Goal: Information Seeking & Learning: Learn about a topic

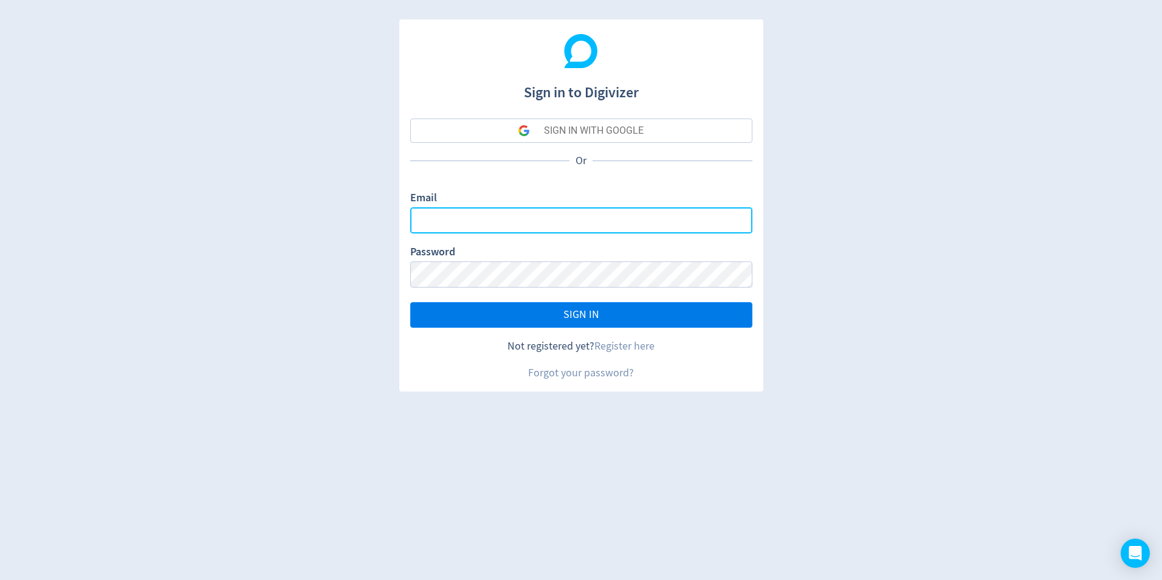
type input "[PERSON_NAME][EMAIL_ADDRESS][PERSON_NAME][DOMAIN_NAME]"
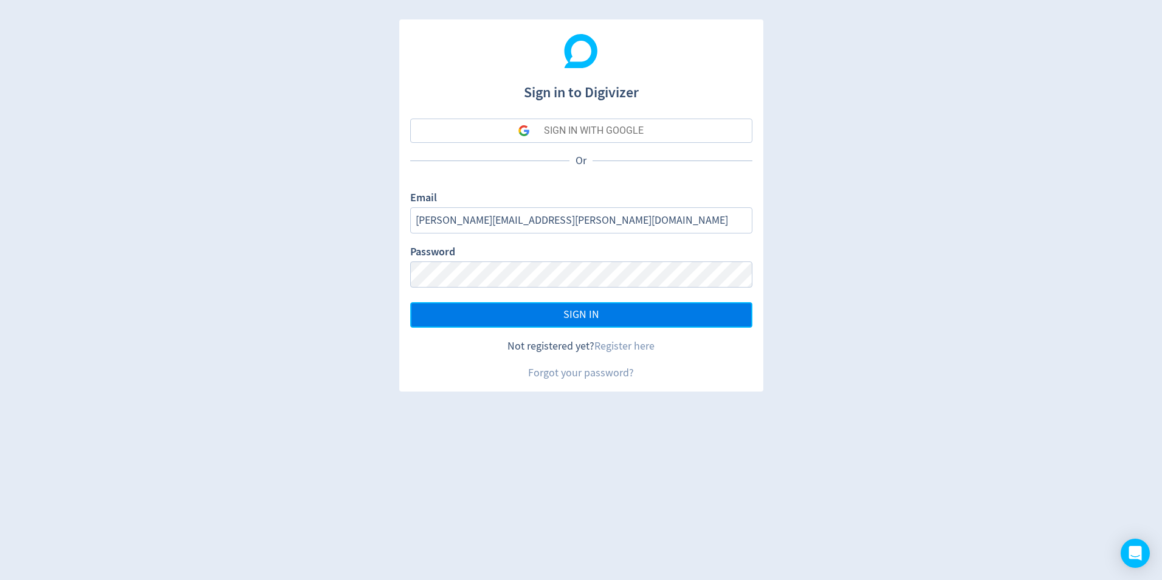
click at [568, 309] on span "SIGN IN" at bounding box center [581, 314] width 36 height 11
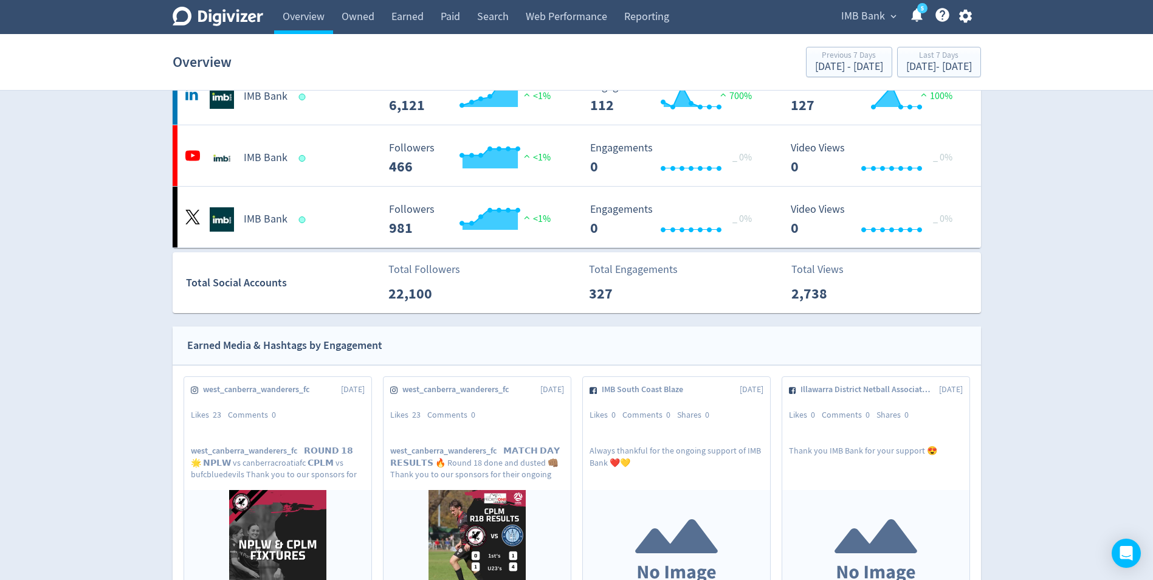
scroll to position [425, 0]
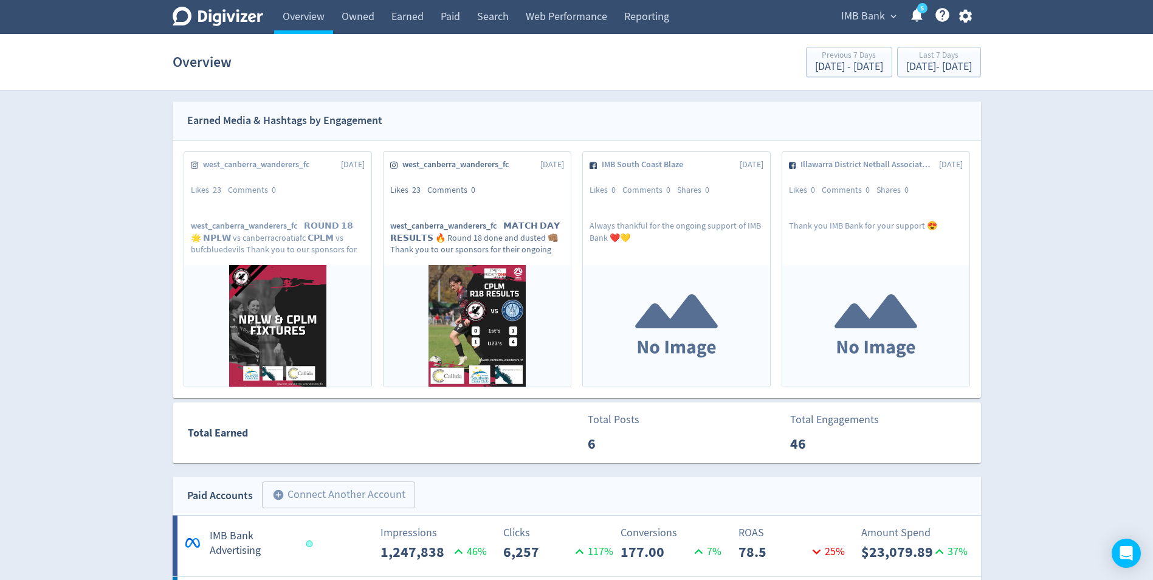
click at [479, 244] on p "west_canberra_wanderers_fc 𝗠𝗔𝗧𝗖𝗛 𝗗𝗔𝗬 𝗥𝗘𝗦𝗨𝗟𝗧𝗦 🔥 Round 18 done and dusted 👊🏽 Than…" at bounding box center [477, 237] width 174 height 34
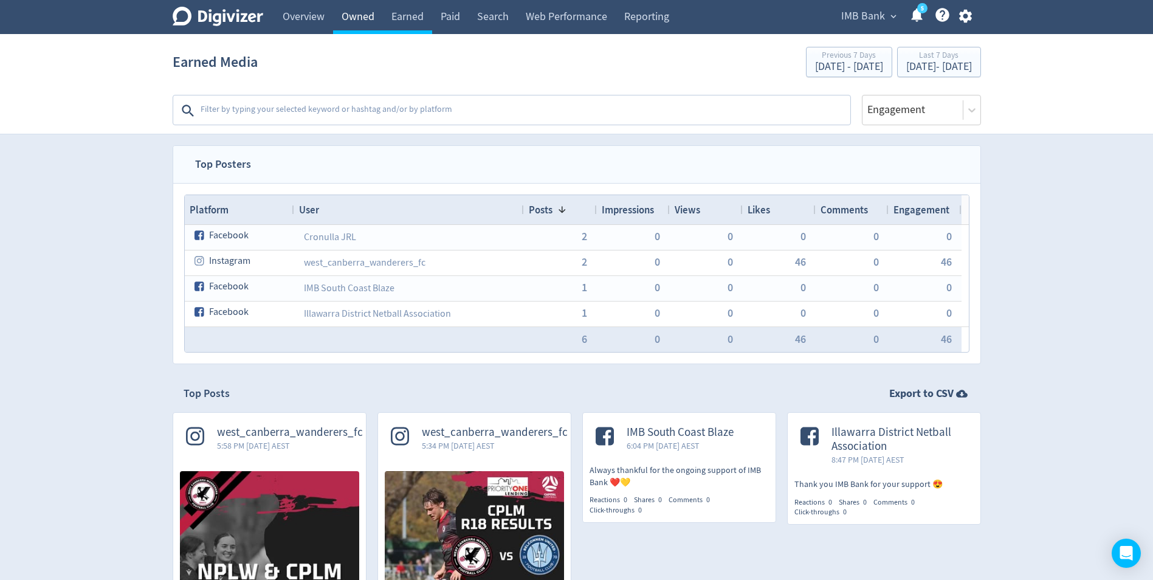
click at [354, 22] on link "Owned" at bounding box center [358, 17] width 50 height 34
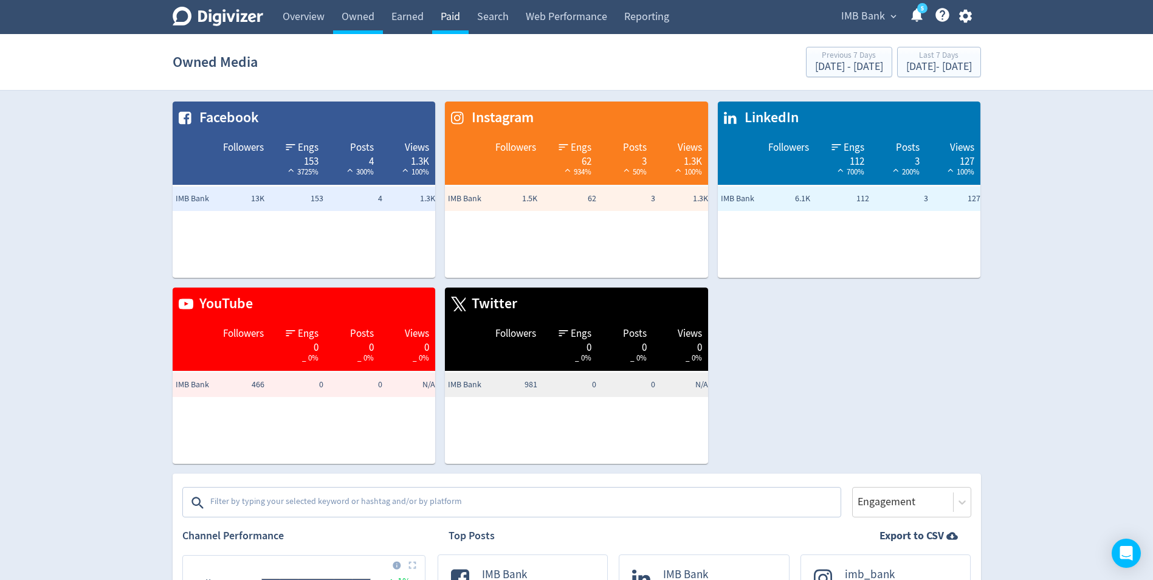
click at [455, 19] on link "Paid" at bounding box center [450, 17] width 36 height 34
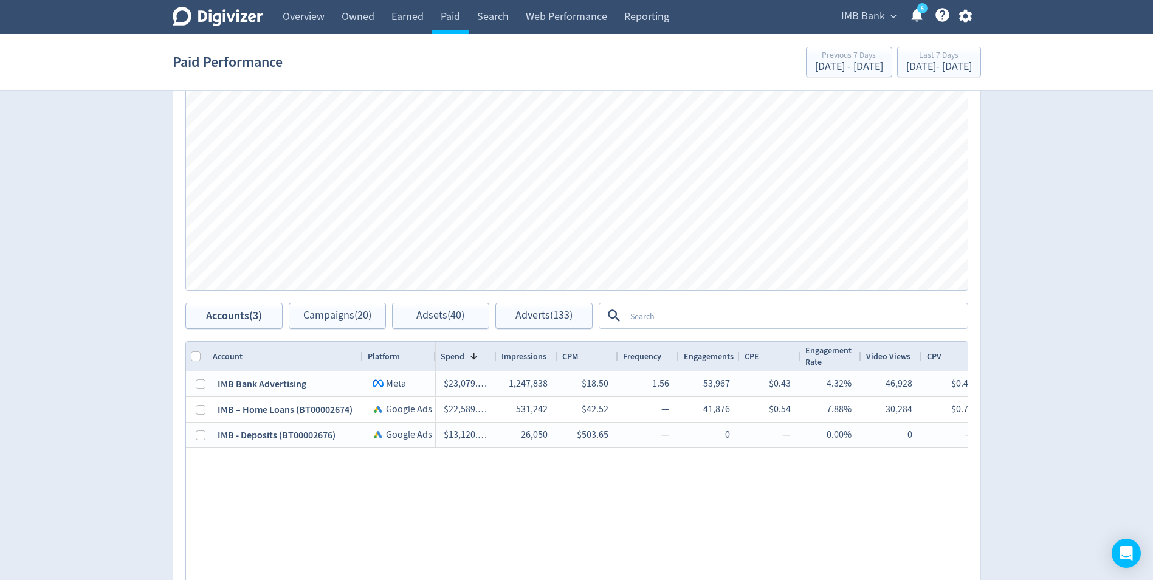
scroll to position [547, 0]
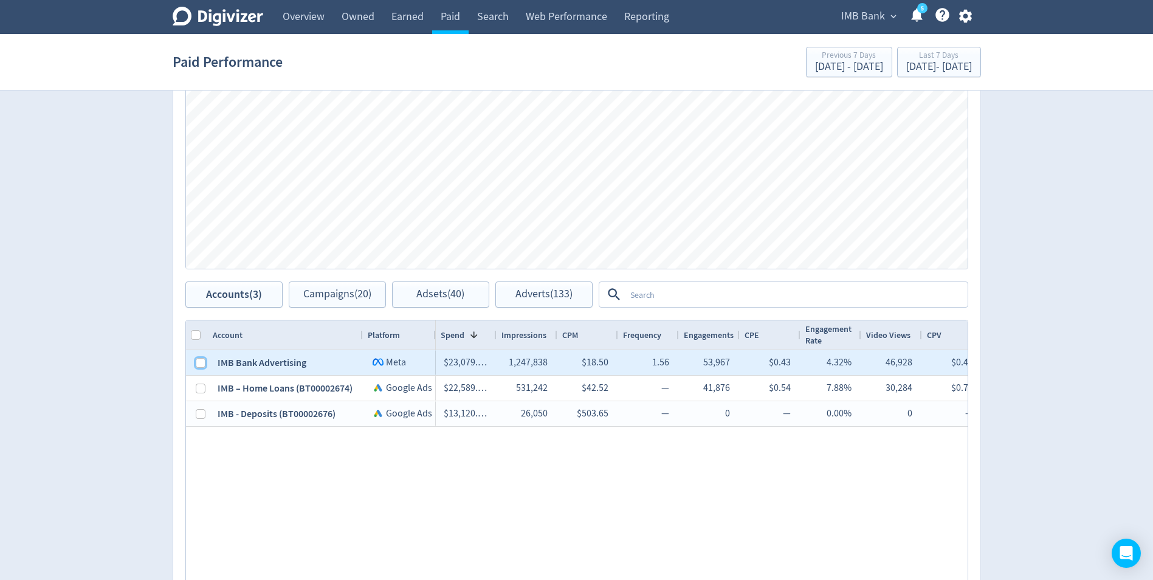
click at [196, 365] on input "Press Space to toggle row selection (unchecked)" at bounding box center [201, 363] width 10 height 10
checkbox input "true"
checkbox input "false"
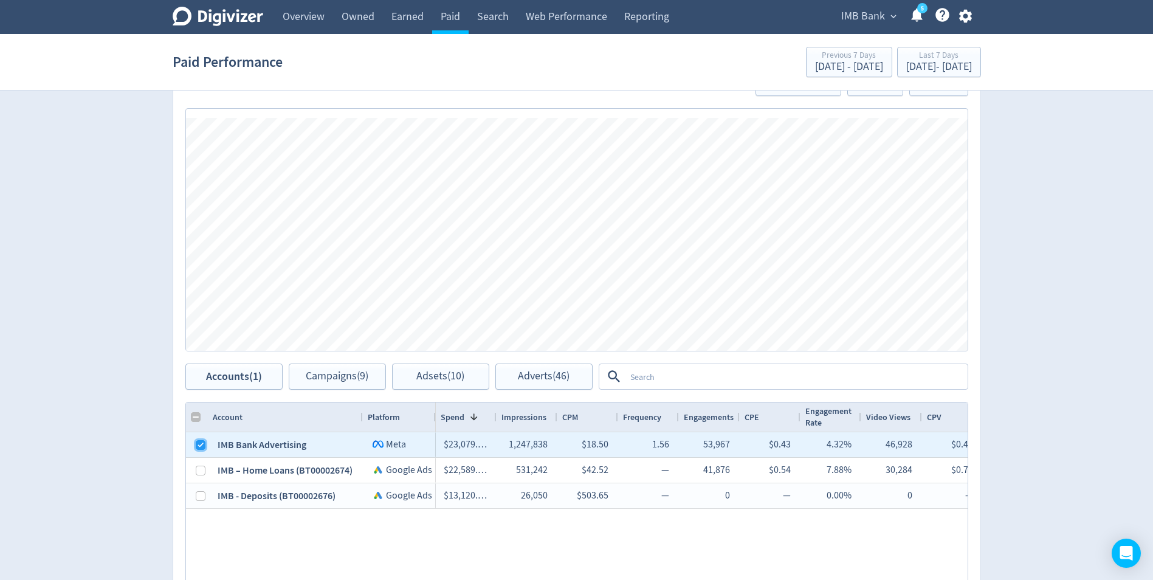
scroll to position [486, 0]
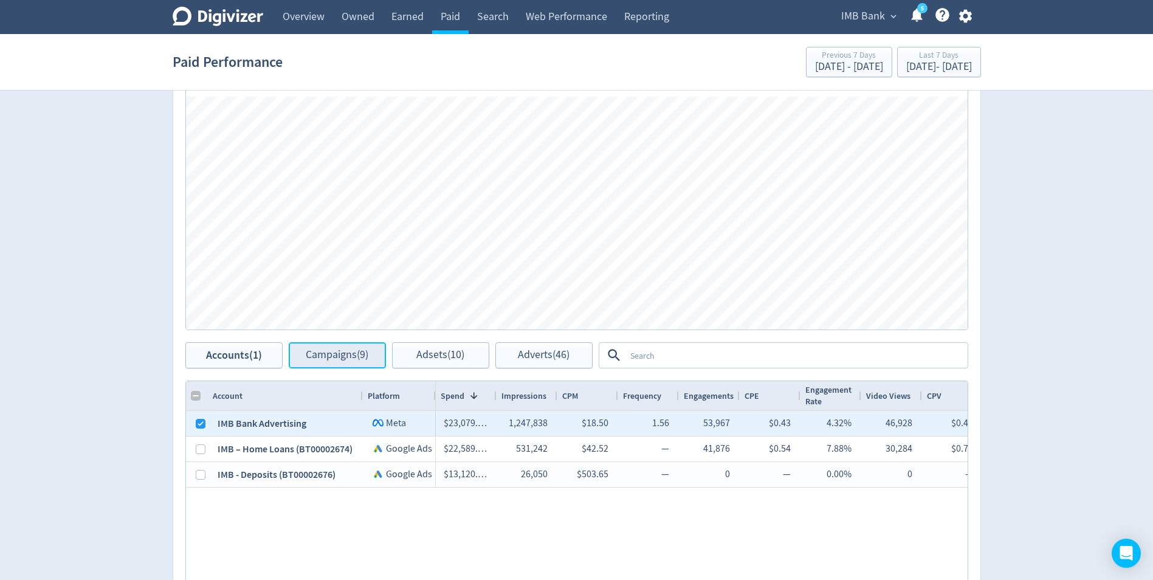
click at [355, 355] on span "Campaigns (9)" at bounding box center [337, 355] width 63 height 12
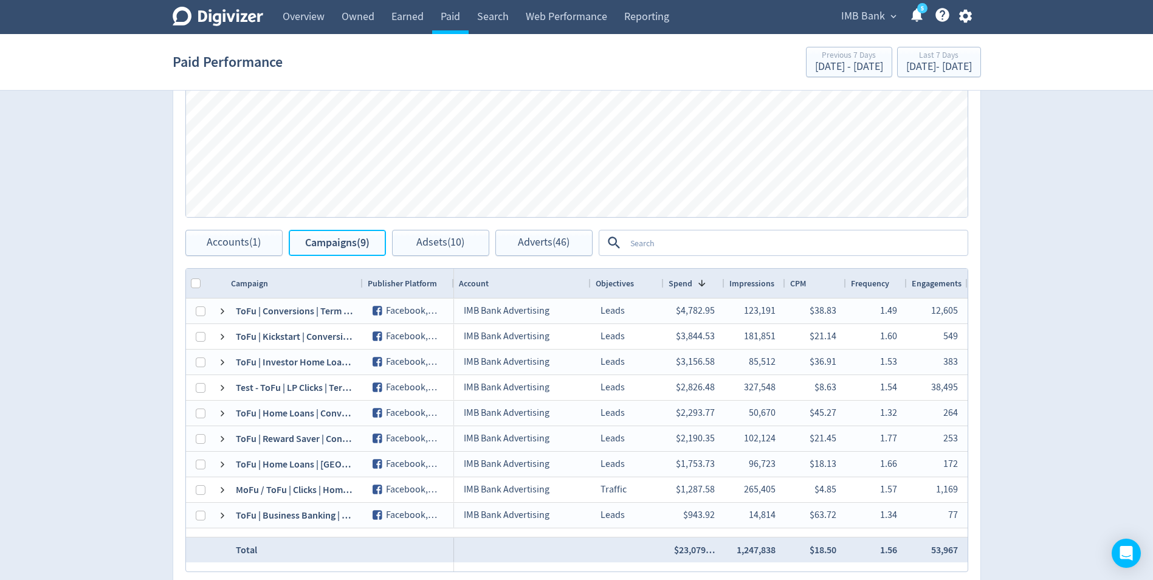
scroll to position [608, 0]
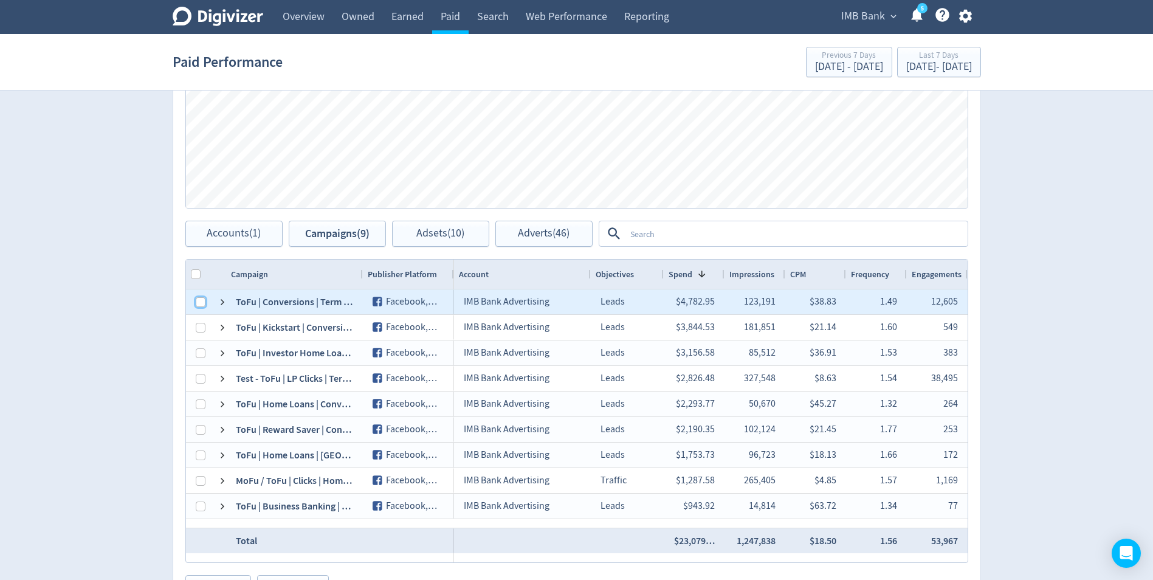
click at [197, 300] on input "Press Space to toggle row selection (unchecked)" at bounding box center [201, 302] width 10 height 10
checkbox input "true"
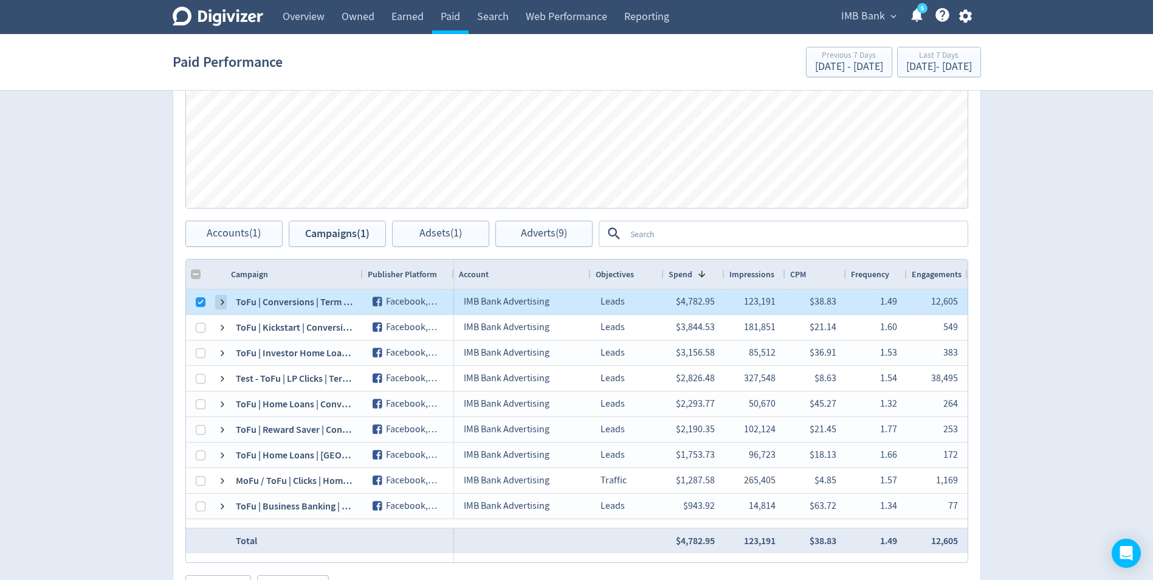
click at [219, 303] on span at bounding box center [223, 302] width 10 height 10
checkbox input "false"
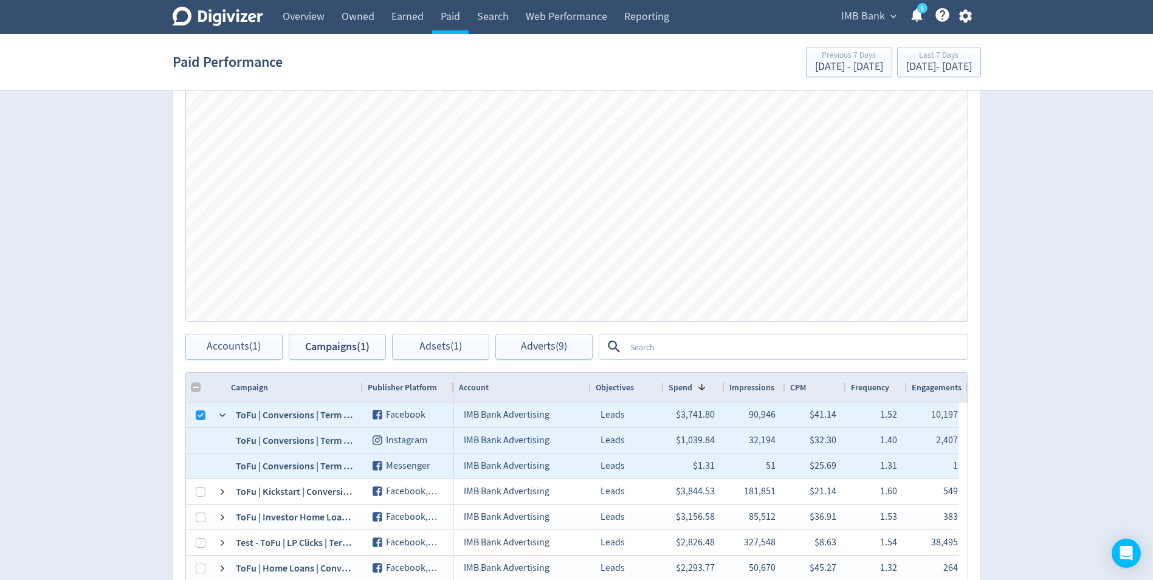
scroll to position [668, 0]
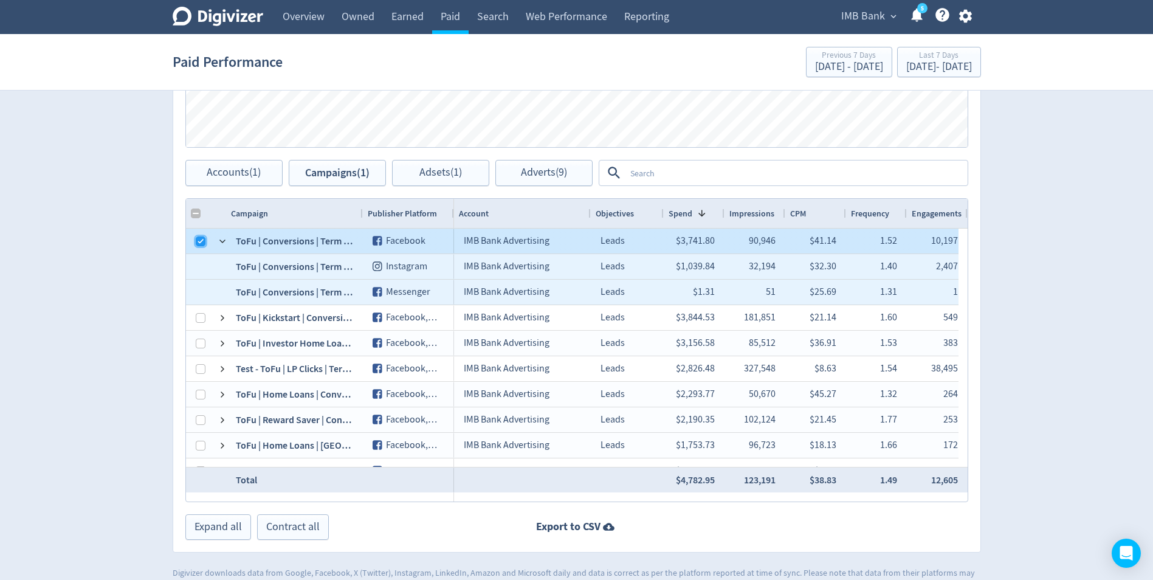
click at [199, 241] on input "Press Space to toggle row selection (checked)" at bounding box center [201, 241] width 10 height 10
checkbox input "false"
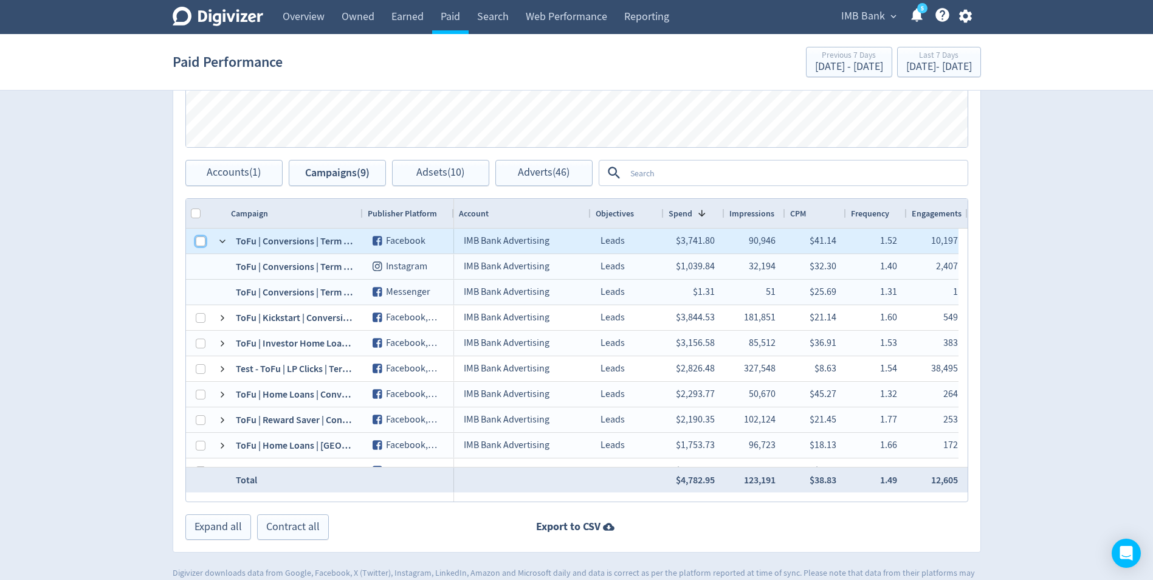
checkbox input "false"
click at [201, 241] on input "Press Space to toggle row selection (unchecked)" at bounding box center [201, 241] width 10 height 10
checkbox input "true"
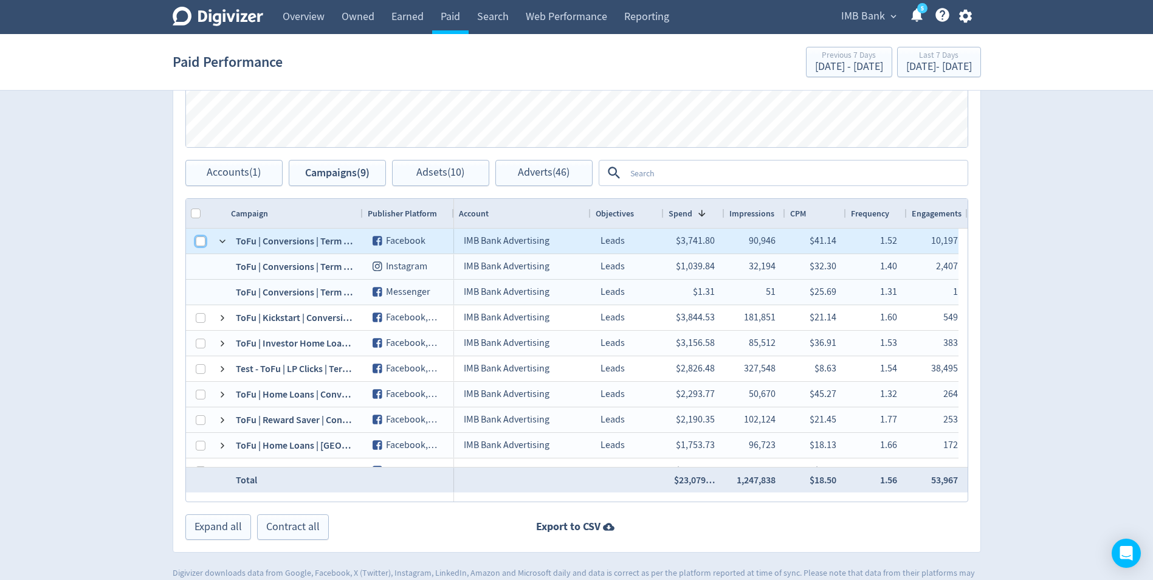
checkbox input "false"
checkbox input "true"
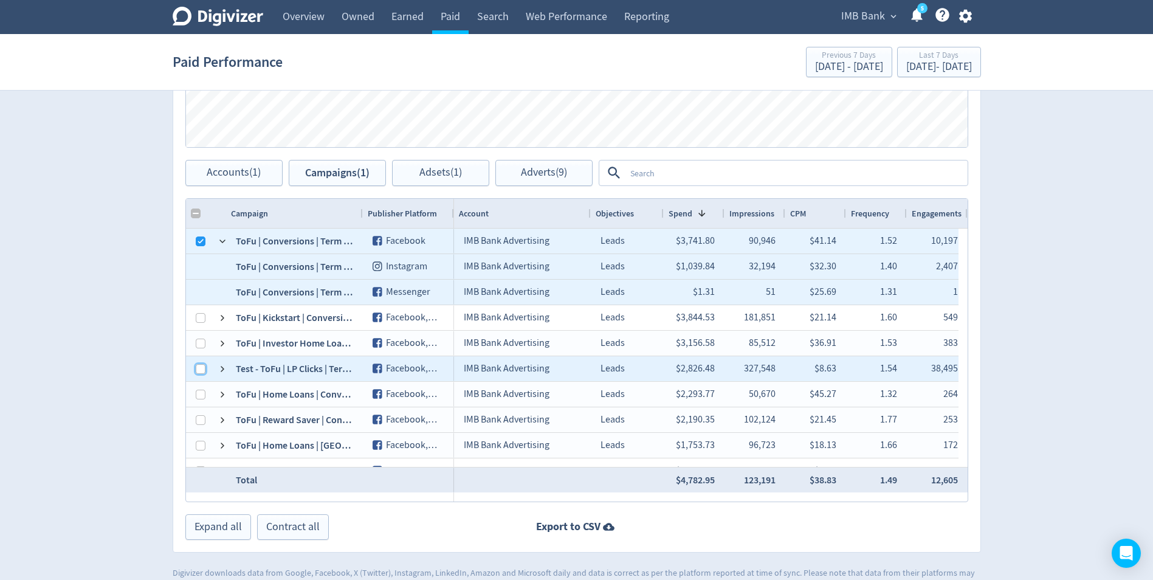
click at [197, 369] on input "Press Space to toggle row selection (unchecked)" at bounding box center [201, 369] width 10 height 10
checkbox input "true"
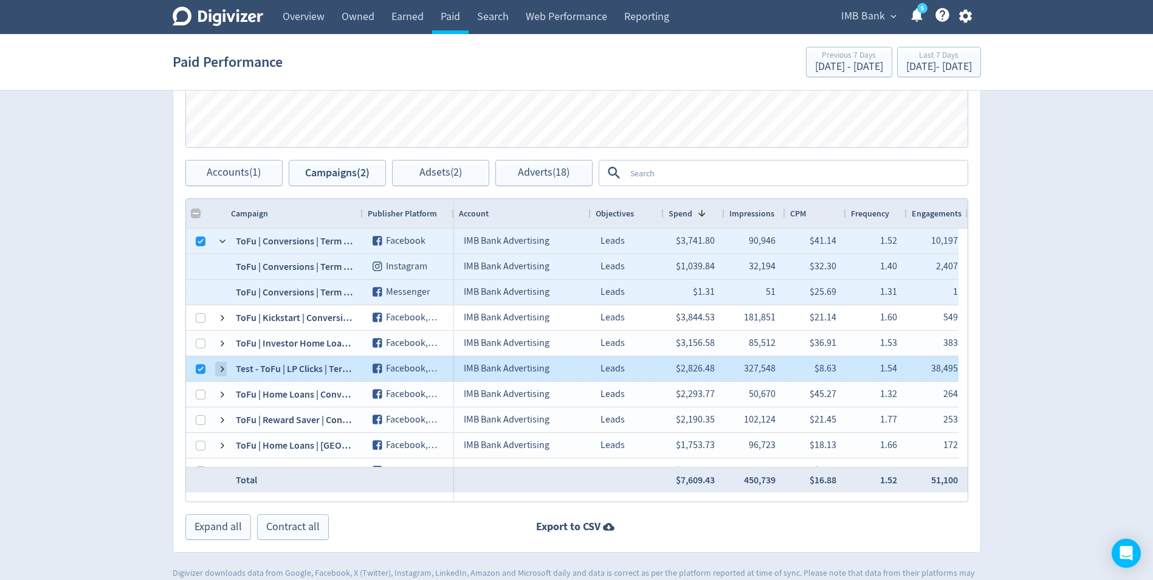
click at [219, 368] on span at bounding box center [223, 369] width 10 height 10
checkbox input "false"
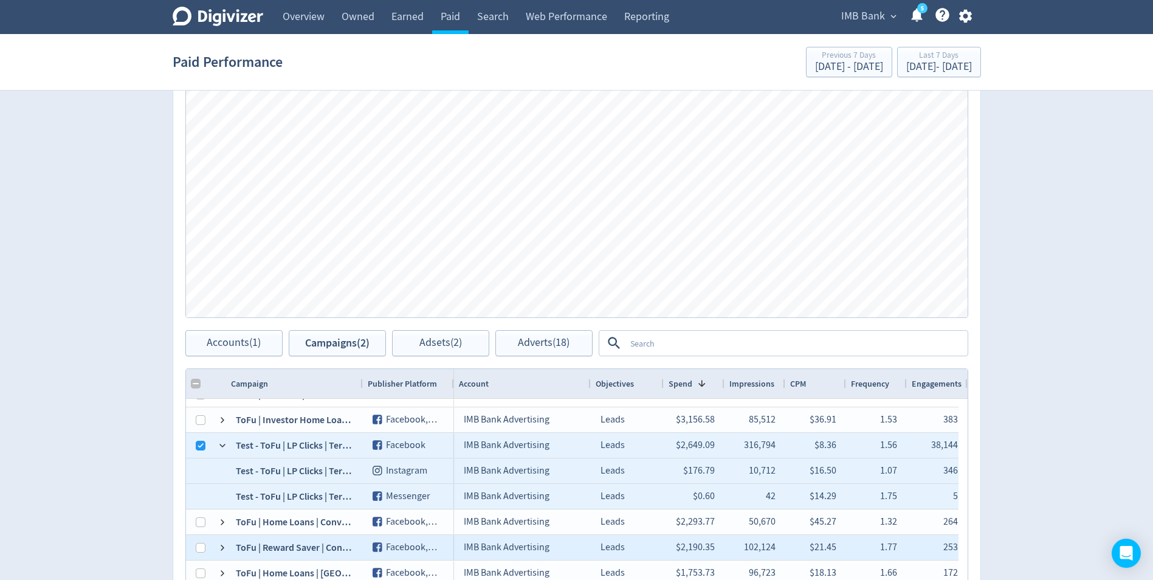
scroll to position [451, 0]
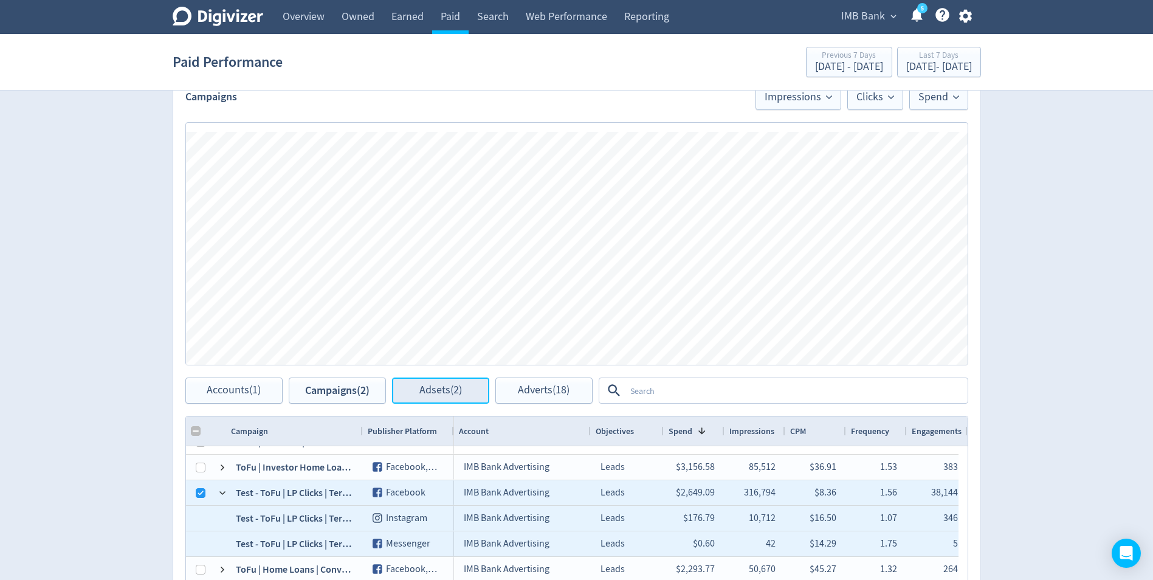
click at [427, 385] on span "Adsets (2)" at bounding box center [440, 391] width 43 height 12
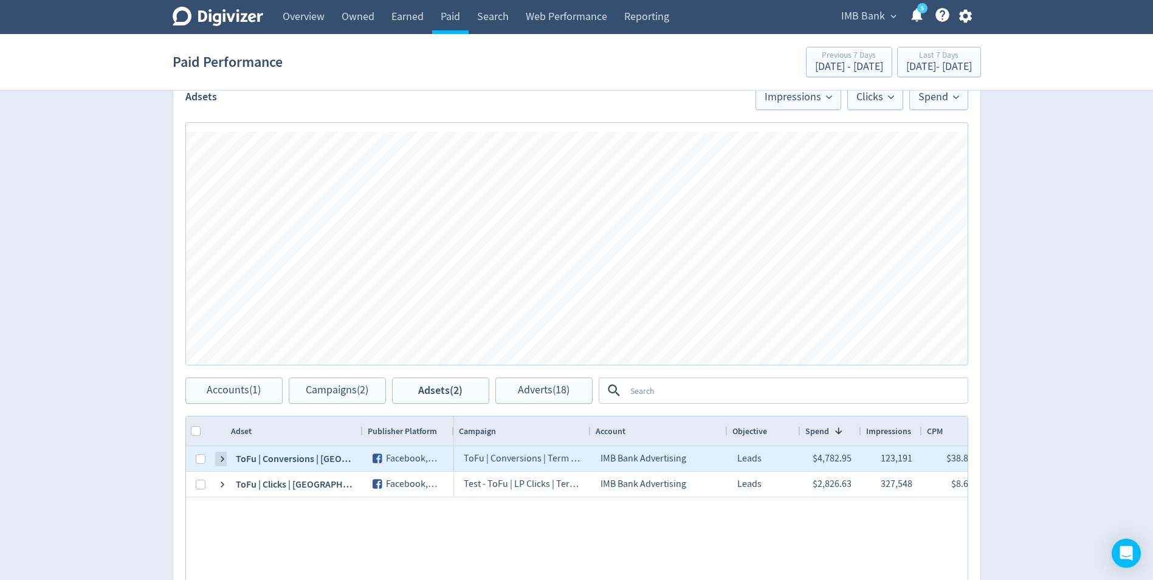
click at [224, 461] on span at bounding box center [223, 459] width 10 height 10
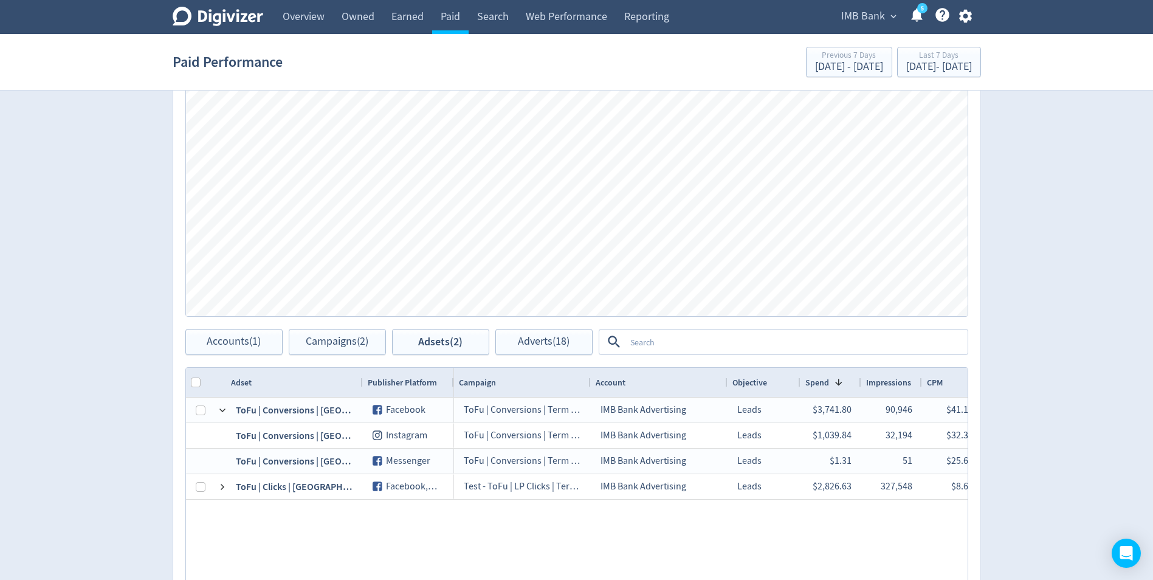
scroll to position [572, 0]
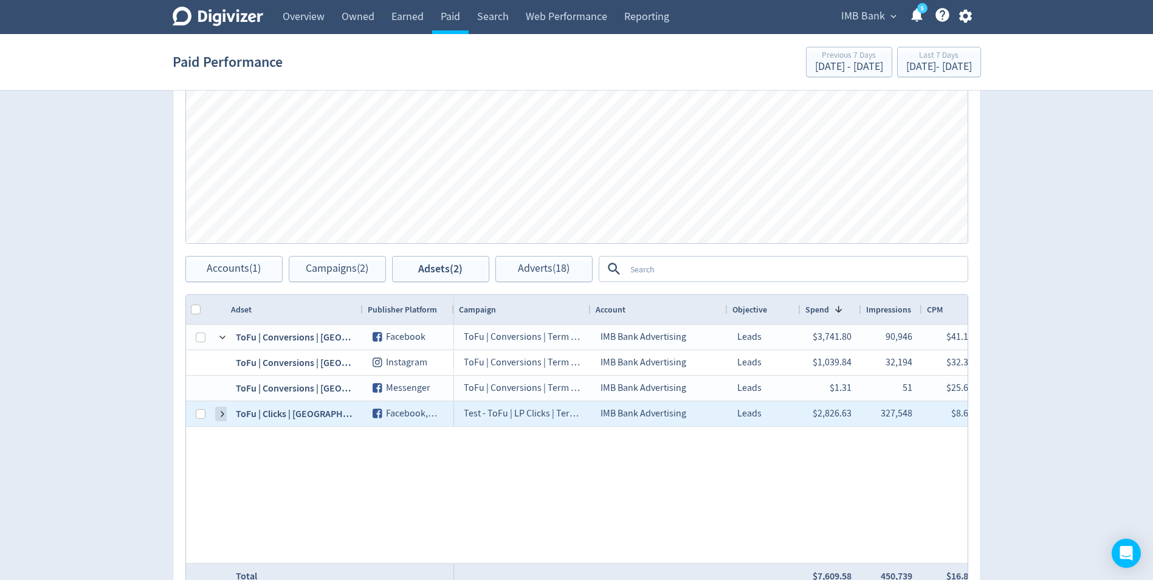
click at [221, 414] on span at bounding box center [223, 414] width 10 height 10
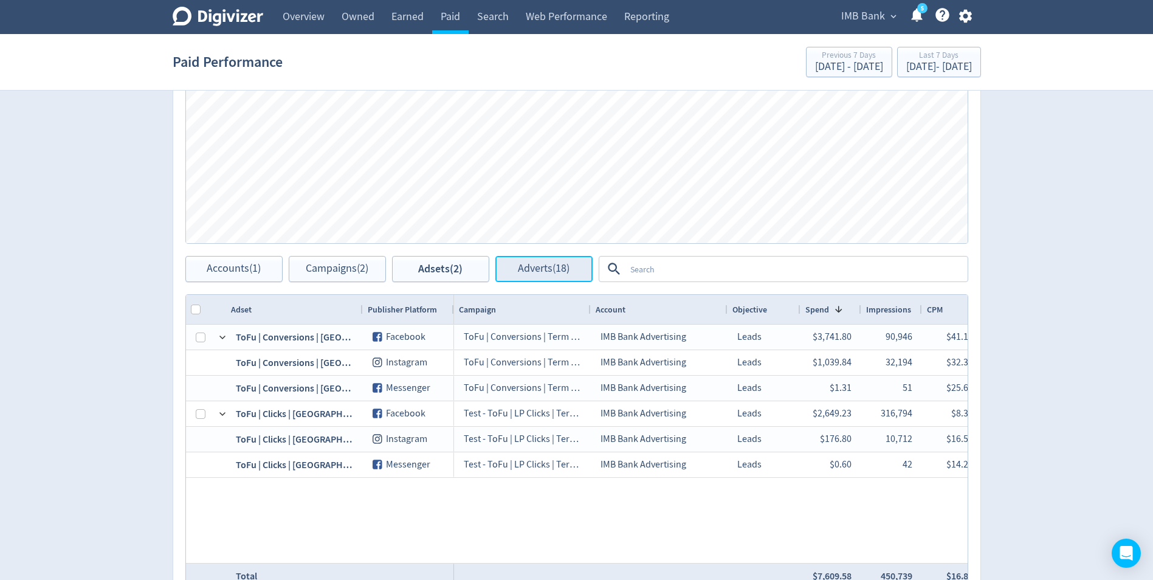
click at [544, 275] on span "Adverts (18)" at bounding box center [544, 269] width 52 height 12
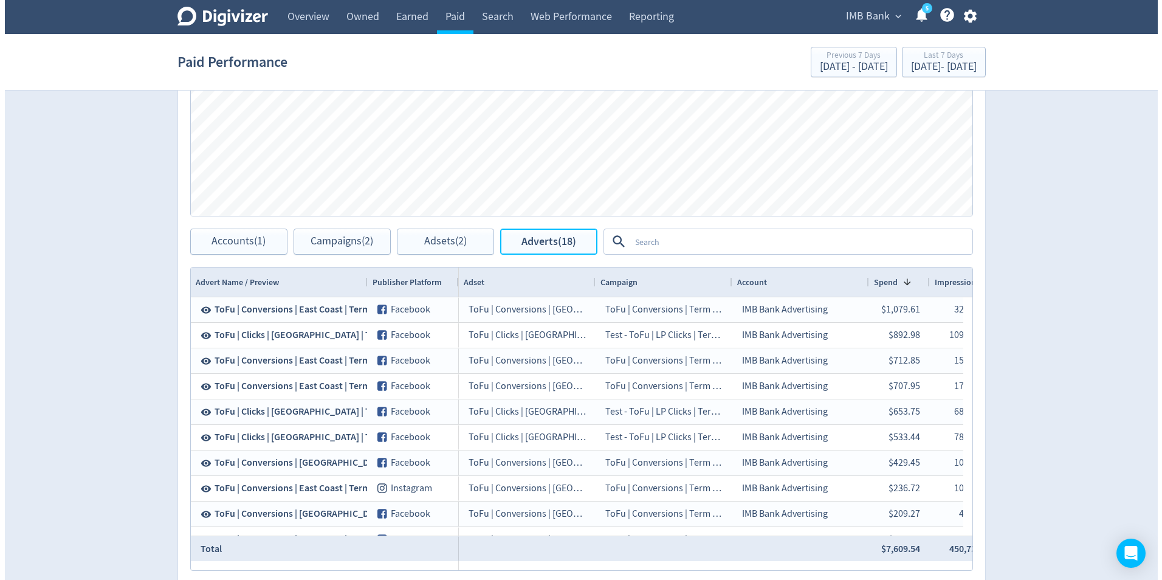
scroll to position [571, 0]
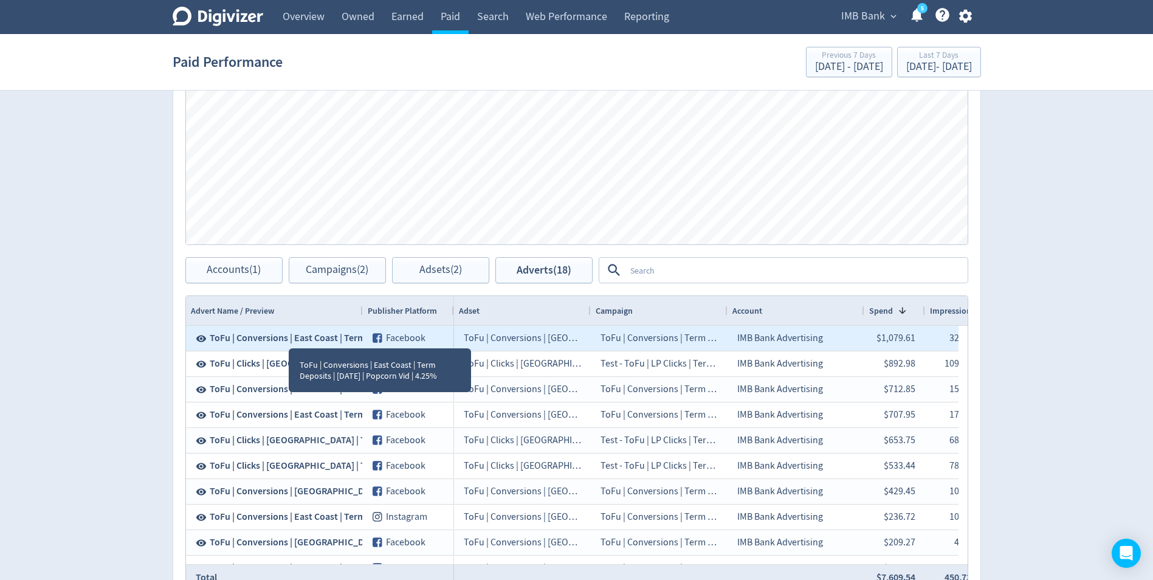
click at [289, 337] on span "ToFu | Conversions | East Coast | Term Deposits | [DATE] | Popcorn Vid | 4.25%" at bounding box center [367, 337] width 315 height 13
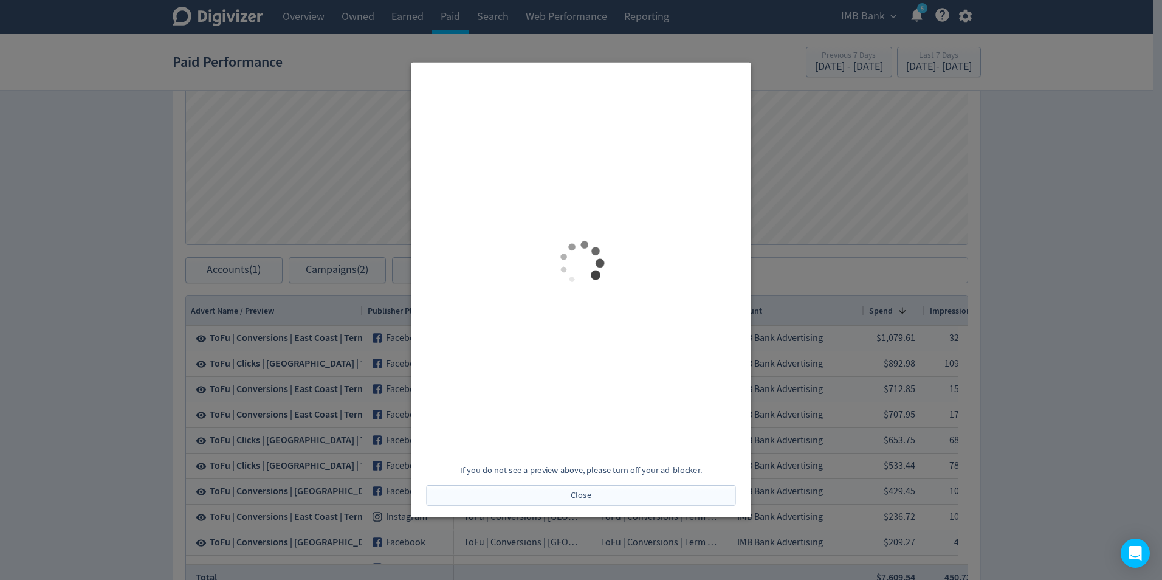
scroll to position [0, 0]
click at [586, 496] on span "Close" at bounding box center [581, 495] width 21 height 9
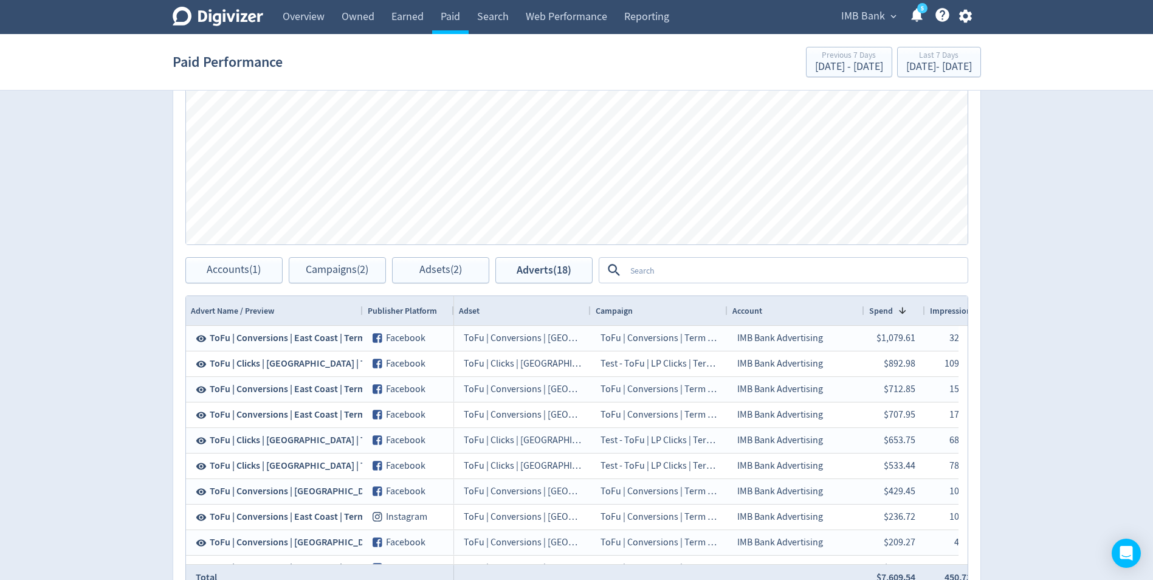
click at [893, 310] on span at bounding box center [900, 311] width 15 height 10
click at [893, 307] on div "Spend" at bounding box center [894, 310] width 51 height 23
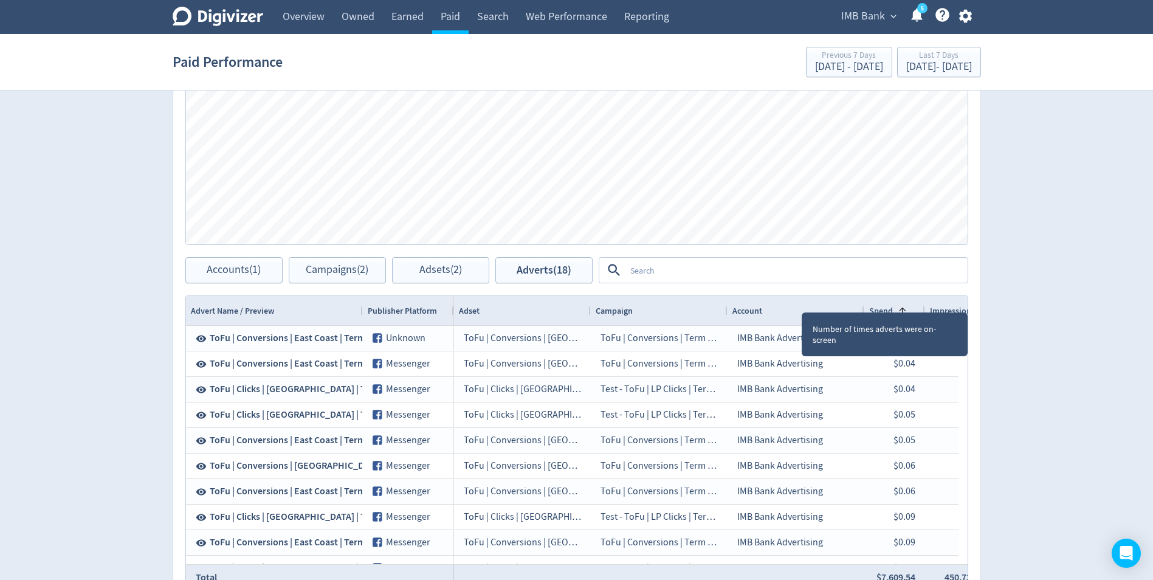
click at [893, 312] on span at bounding box center [900, 311] width 15 height 10
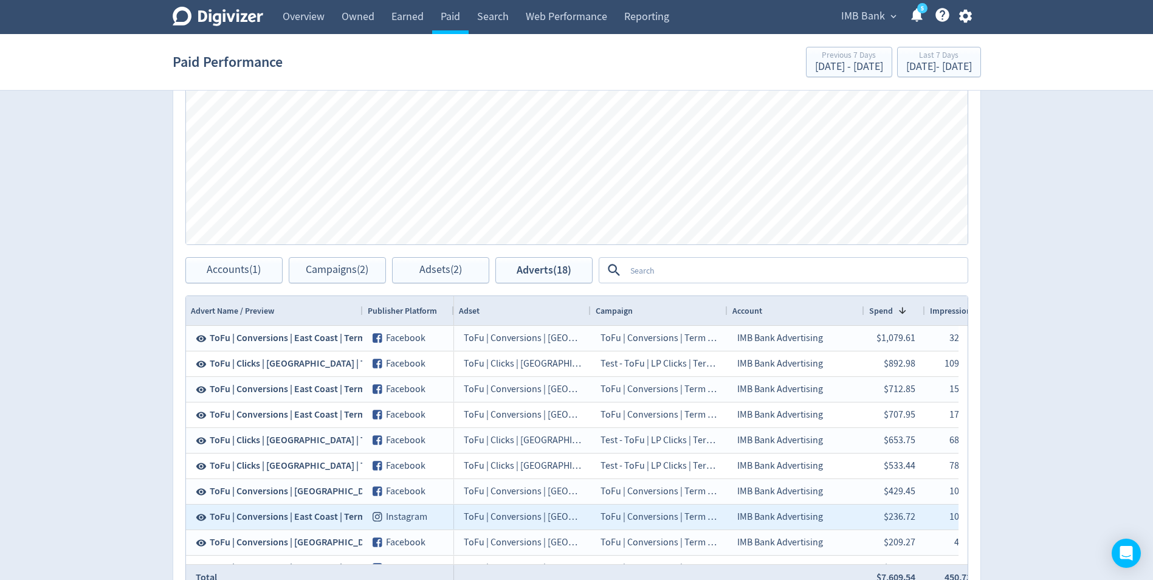
click at [278, 517] on span "ToFu | Conversions | East Coast | Term Deposits | [DATE] | Popcorn Vid | 4.25%" at bounding box center [367, 516] width 315 height 13
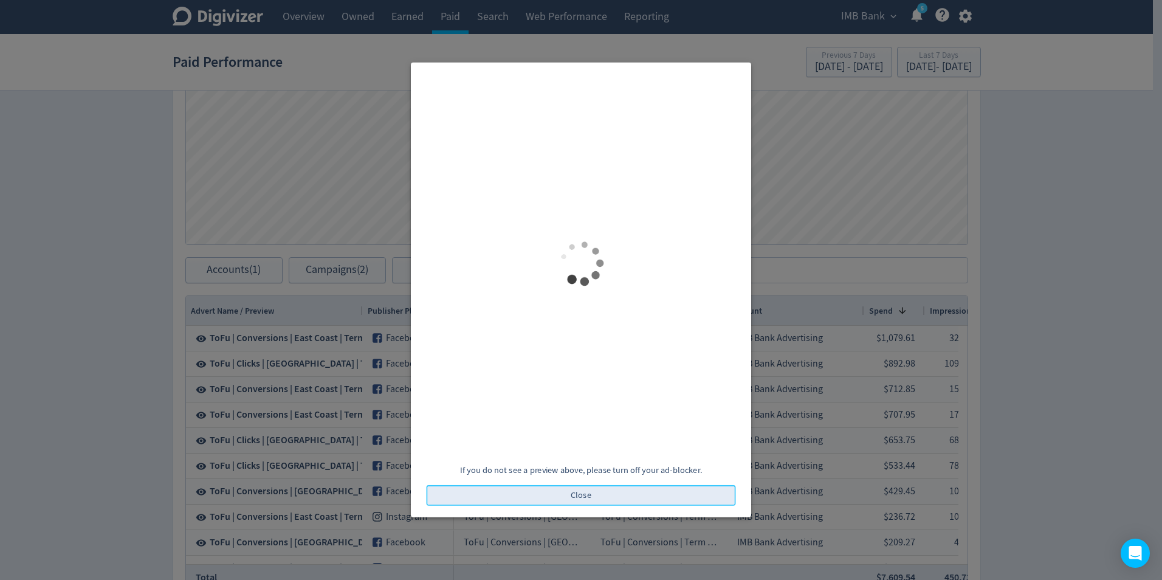
click at [569, 490] on button "Close" at bounding box center [581, 495] width 309 height 21
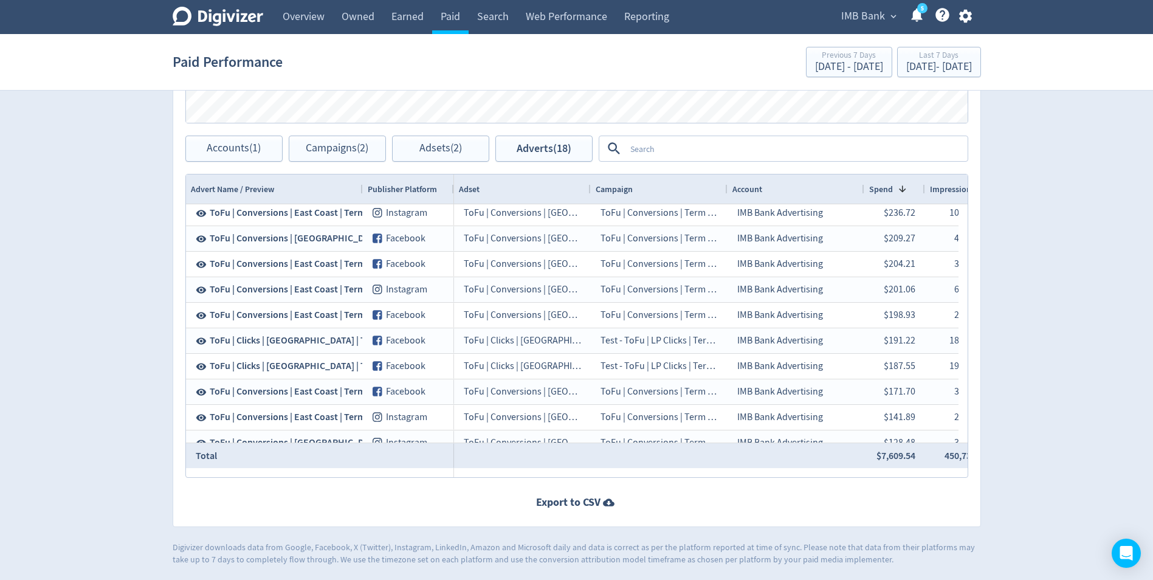
scroll to position [0, 120]
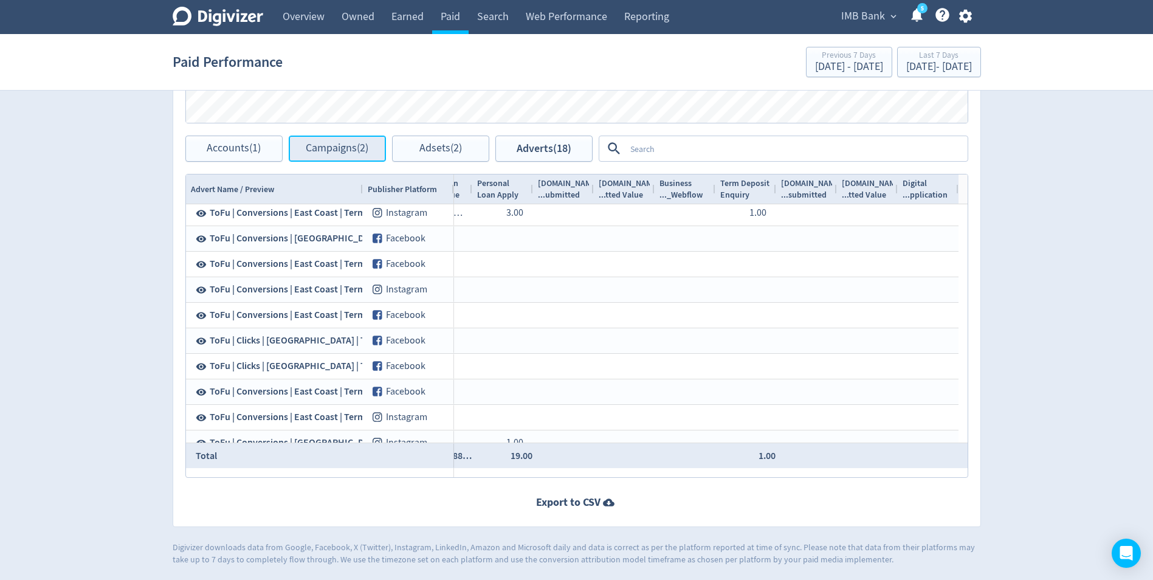
click at [342, 148] on span "Campaigns (2)" at bounding box center [337, 149] width 63 height 12
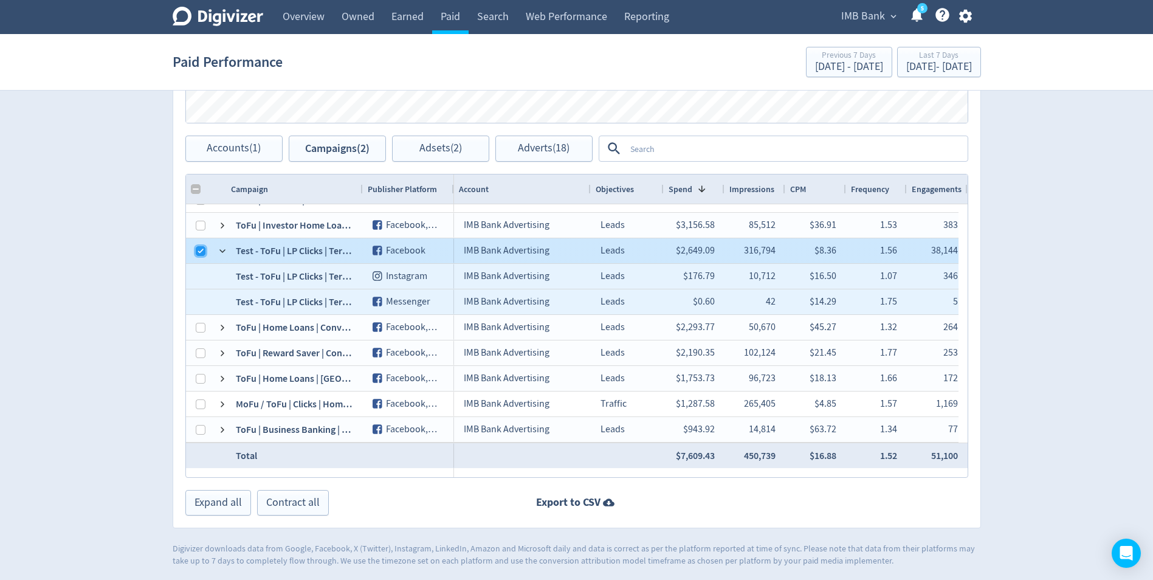
click at [197, 249] on input "Press Space to toggle row selection (checked)" at bounding box center [201, 251] width 10 height 10
checkbox input "false"
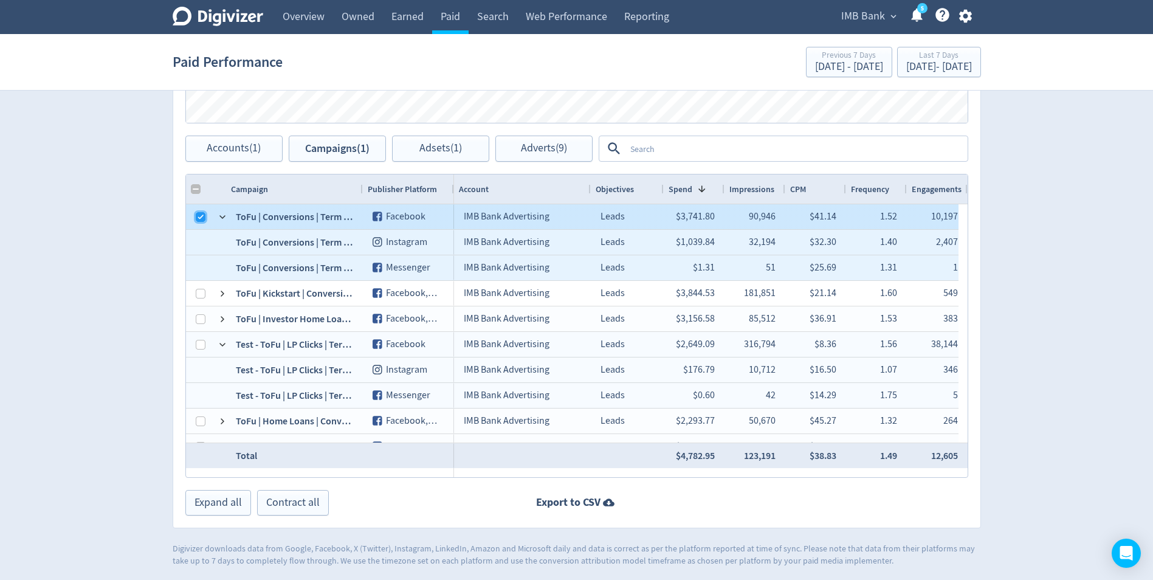
click at [198, 213] on input "Press Space to toggle row selection (checked)" at bounding box center [201, 217] width 10 height 10
checkbox input "false"
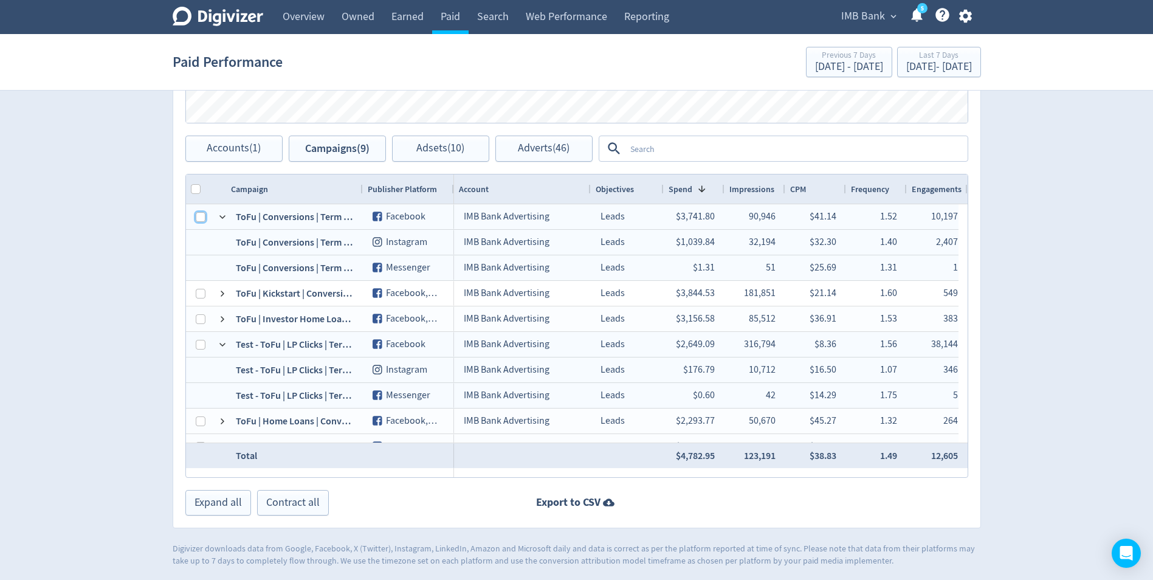
checkbox input "false"
click at [560, 149] on span "Adverts (46)" at bounding box center [544, 149] width 52 height 12
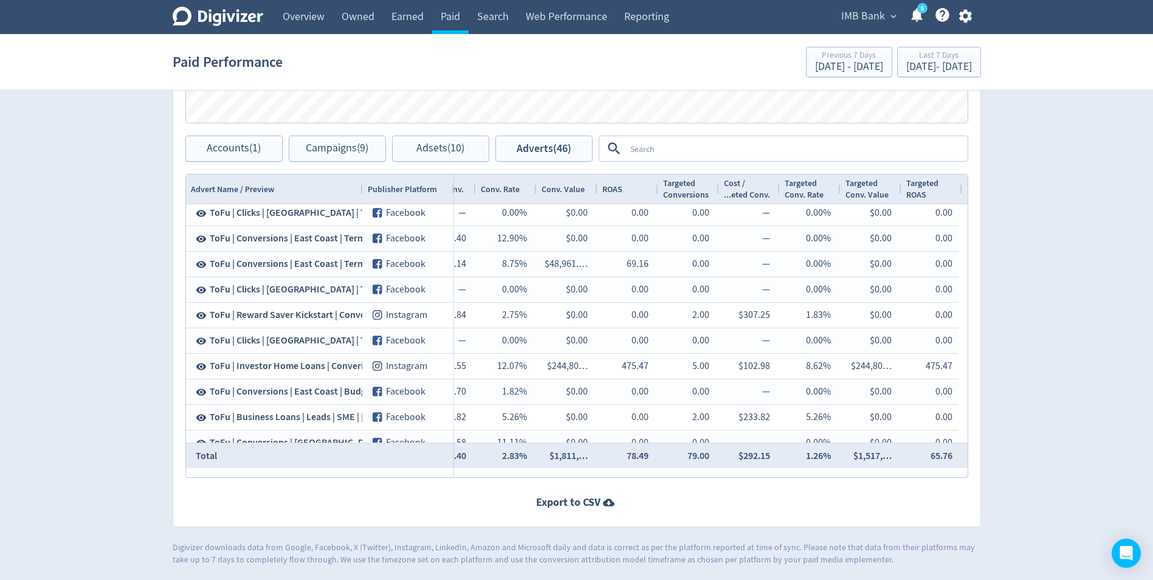
click at [681, 205] on div "0.00" at bounding box center [688, 213] width 41 height 24
click at [677, 190] on div "Conversions" at bounding box center [686, 195] width 46 height 12
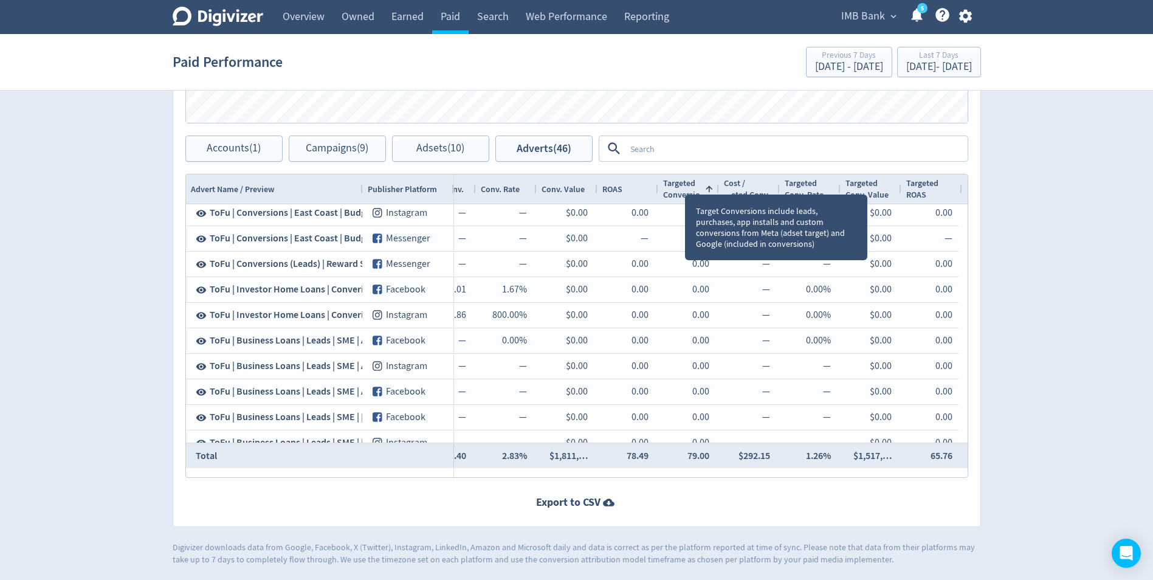
click at [685, 182] on div "Targeted" at bounding box center [679, 183] width 32 height 12
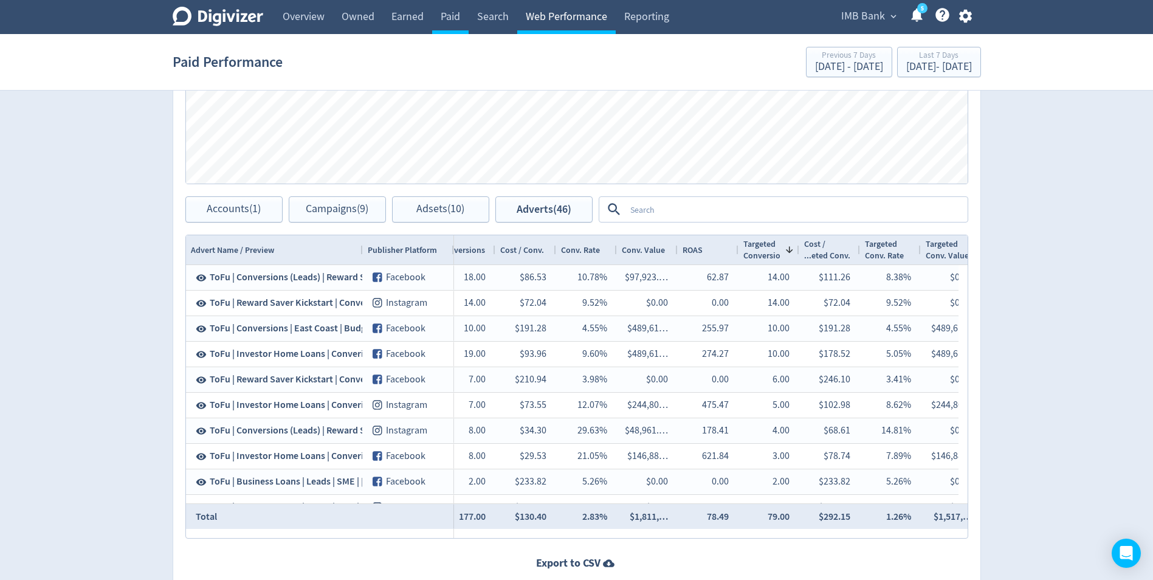
click at [576, 21] on link "Web Performance" at bounding box center [566, 17] width 98 height 34
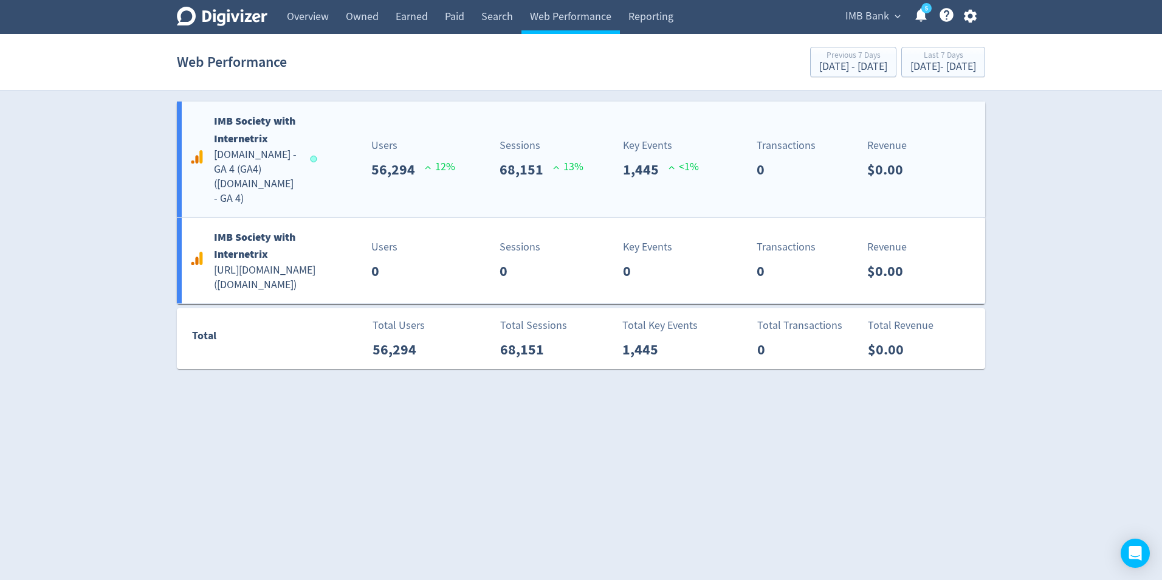
click at [259, 140] on b "IMB Society with Internetrix" at bounding box center [254, 130] width 81 height 32
click at [397, 160] on p "56,294" at bounding box center [397, 170] width 53 height 22
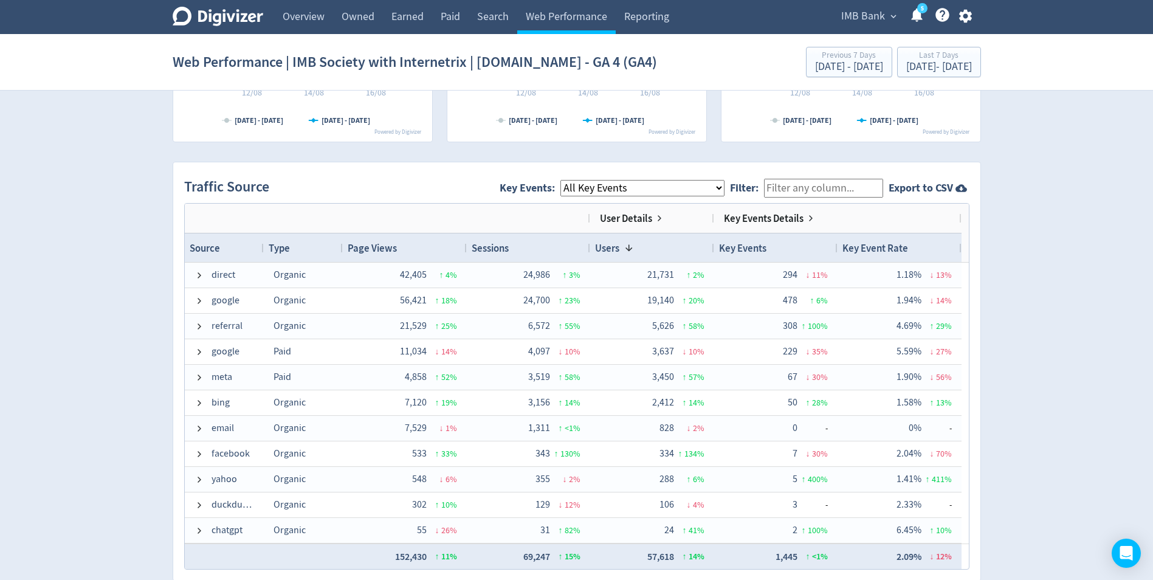
click at [679, 187] on select "All Key Events eCommerce digital_mortgage_submitted pl_apply_submitted deposit_…" at bounding box center [642, 188] width 164 height 16
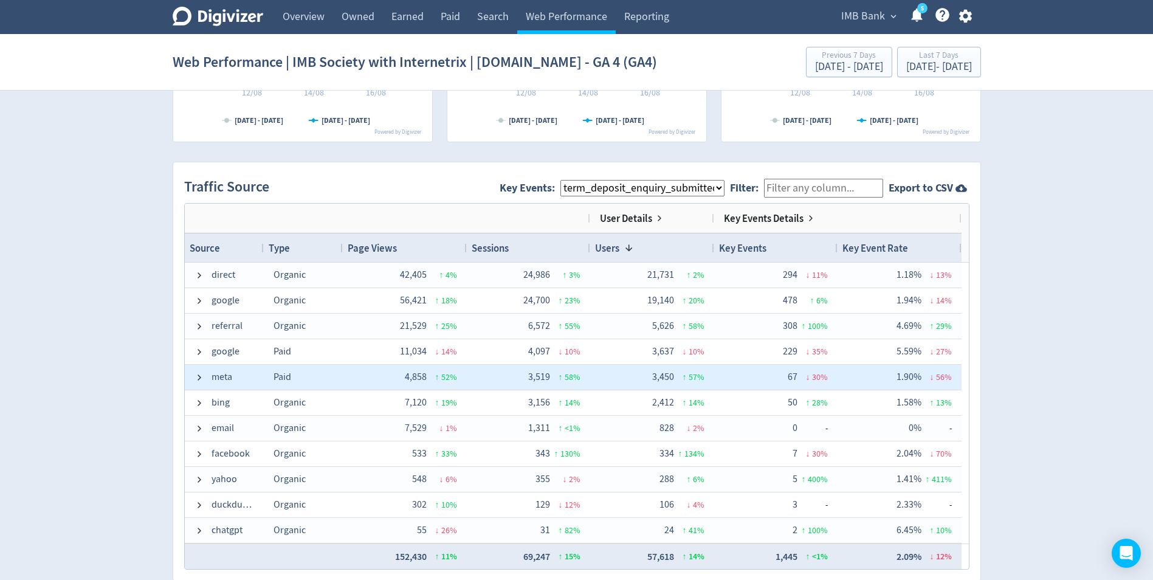
click at [570, 180] on select "All Key Events eCommerce digital_mortgage_submitted pl_apply_submitted deposit_…" at bounding box center [642, 188] width 164 height 16
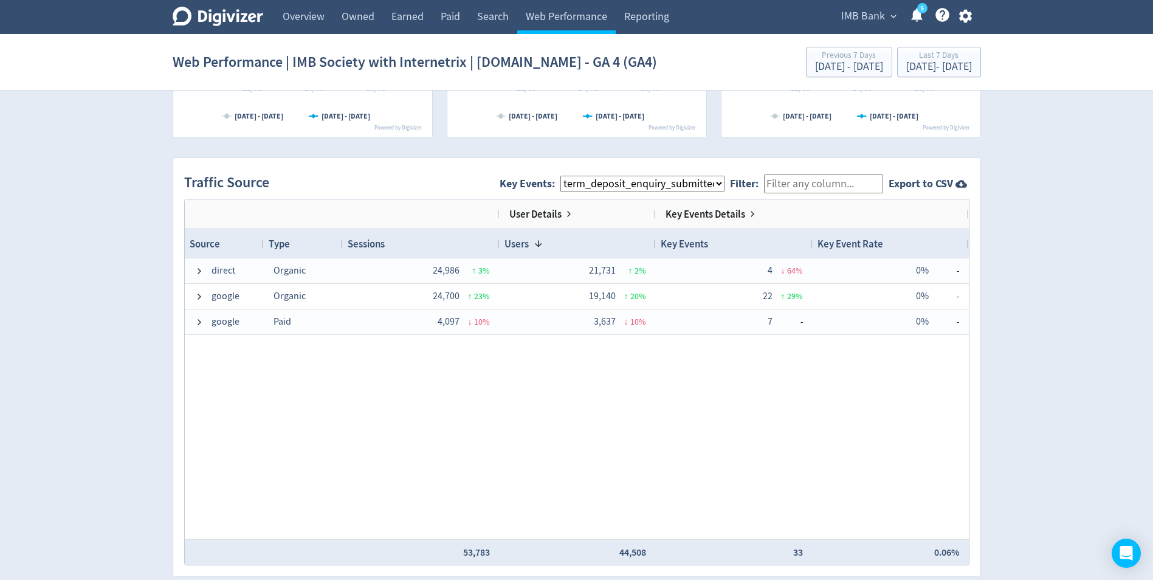
scroll to position [668, 0]
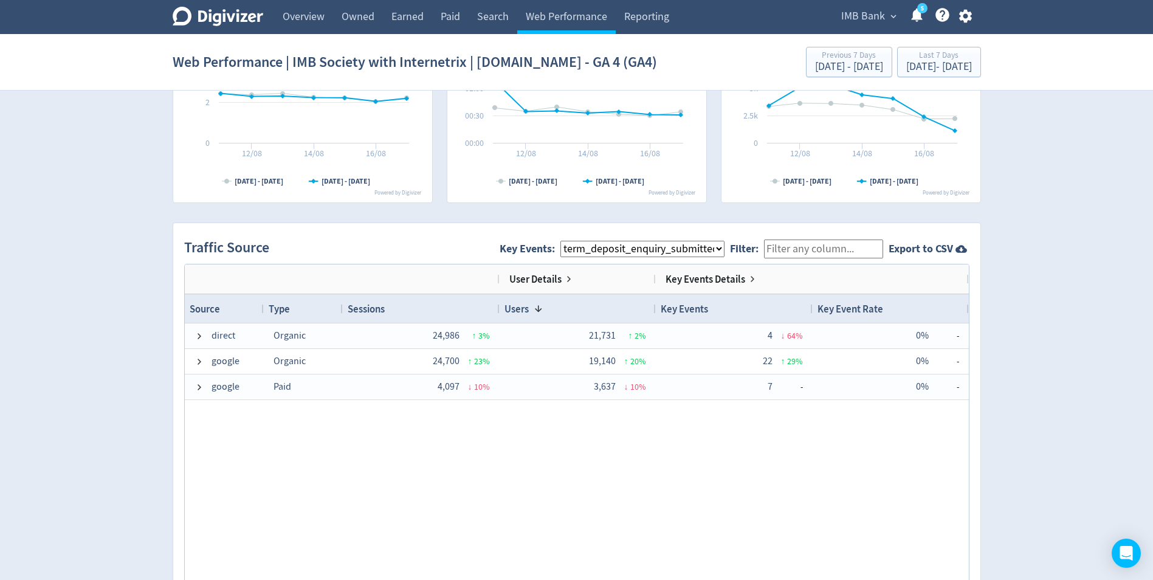
click at [679, 248] on select "All Key Events eCommerce digital_mortgage_submitted pl_apply_submitted deposit_…" at bounding box center [642, 249] width 164 height 16
click at [570, 241] on select "All Key Events eCommerce digital_mortgage_submitted pl_apply_submitted deposit_…" at bounding box center [642, 249] width 164 height 16
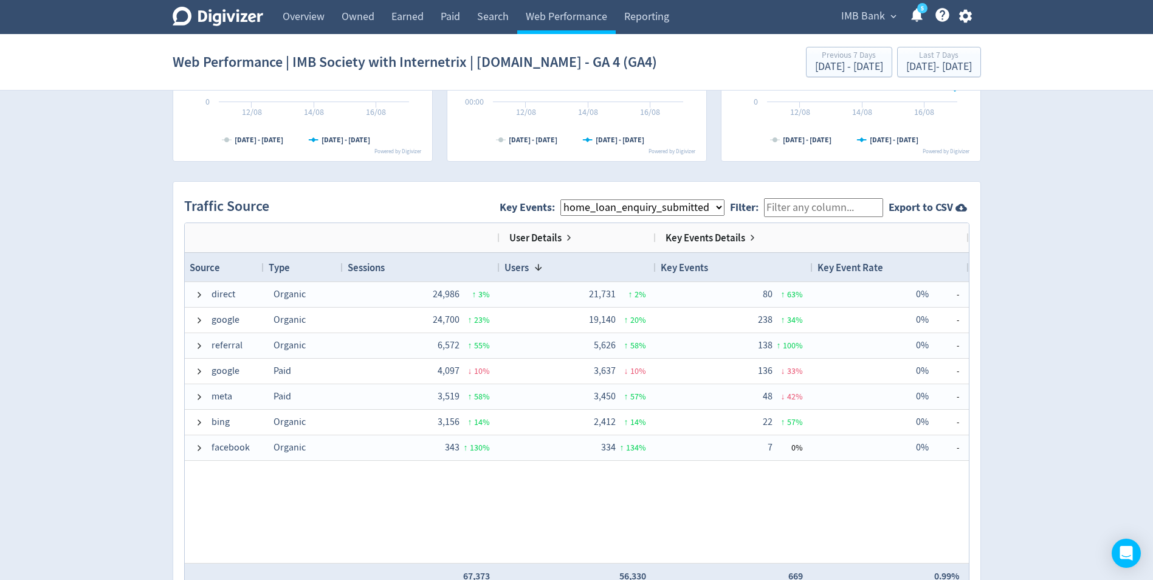
scroll to position [729, 0]
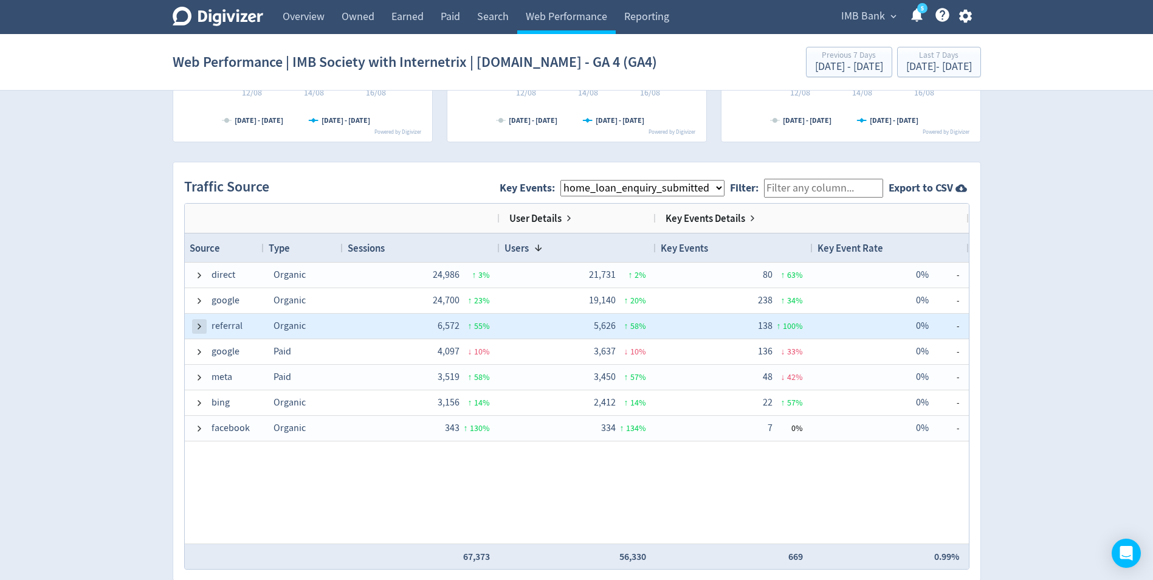
click at [196, 324] on span at bounding box center [199, 326] width 10 height 10
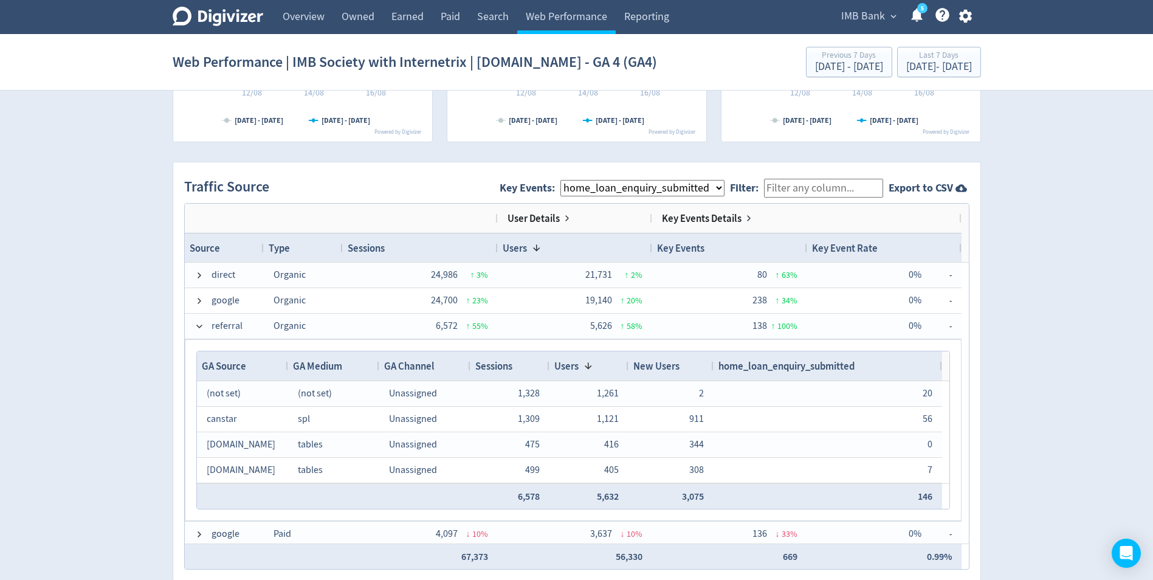
click at [217, 354] on div "GA Source" at bounding box center [242, 365] width 81 height 23
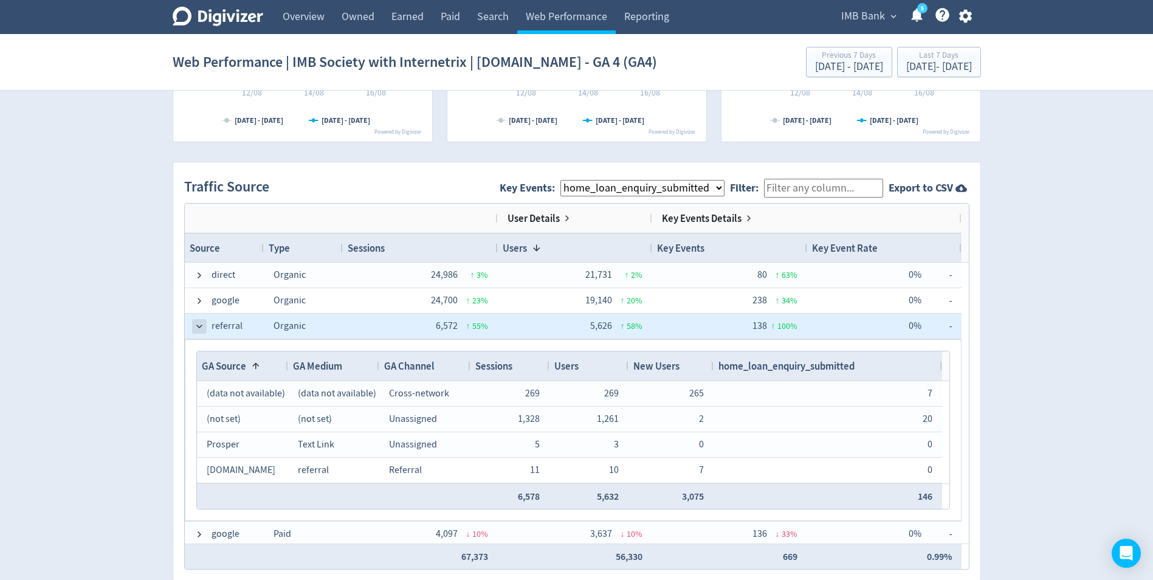
click at [196, 325] on span at bounding box center [199, 326] width 10 height 10
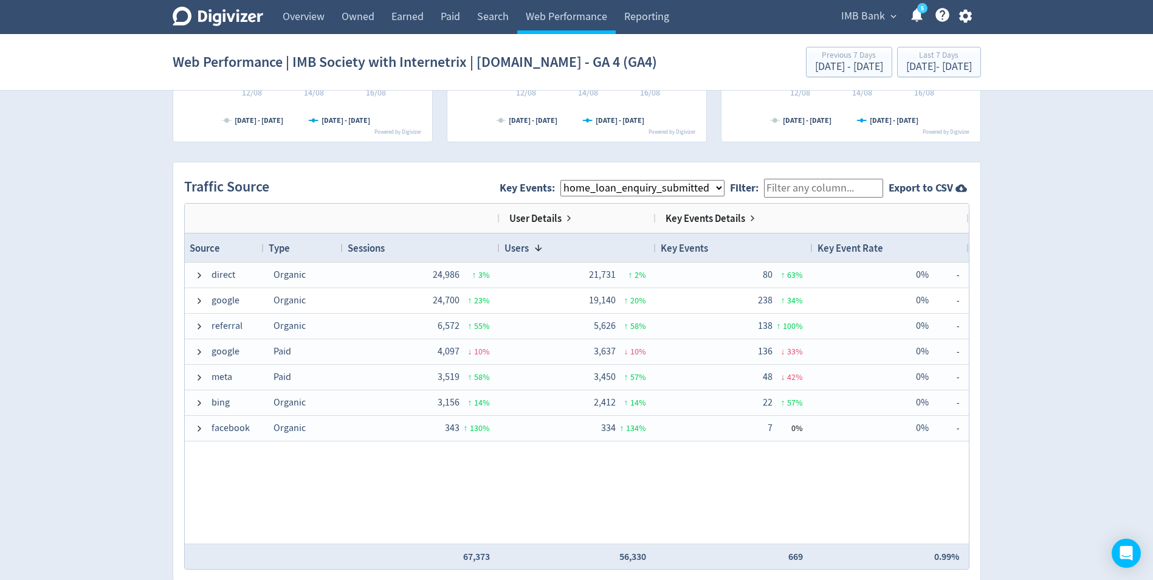
click at [629, 191] on select "All Key Events eCommerce digital_mortgage_submitted pl_apply_submitted deposit_…" at bounding box center [642, 188] width 164 height 16
click at [570, 180] on select "All Key Events eCommerce digital_mortgage_submitted pl_apply_submitted deposit_…" at bounding box center [642, 188] width 164 height 16
click at [646, 188] on select "All Key Events eCommerce digital_mortgage_submitted pl_apply_submitted deposit_…" at bounding box center [642, 188] width 164 height 16
select select "term_deposit_enquiry_submitted"
click at [570, 180] on select "All Key Events eCommerce digital_mortgage_submitted pl_apply_submitted deposit_…" at bounding box center [642, 188] width 164 height 16
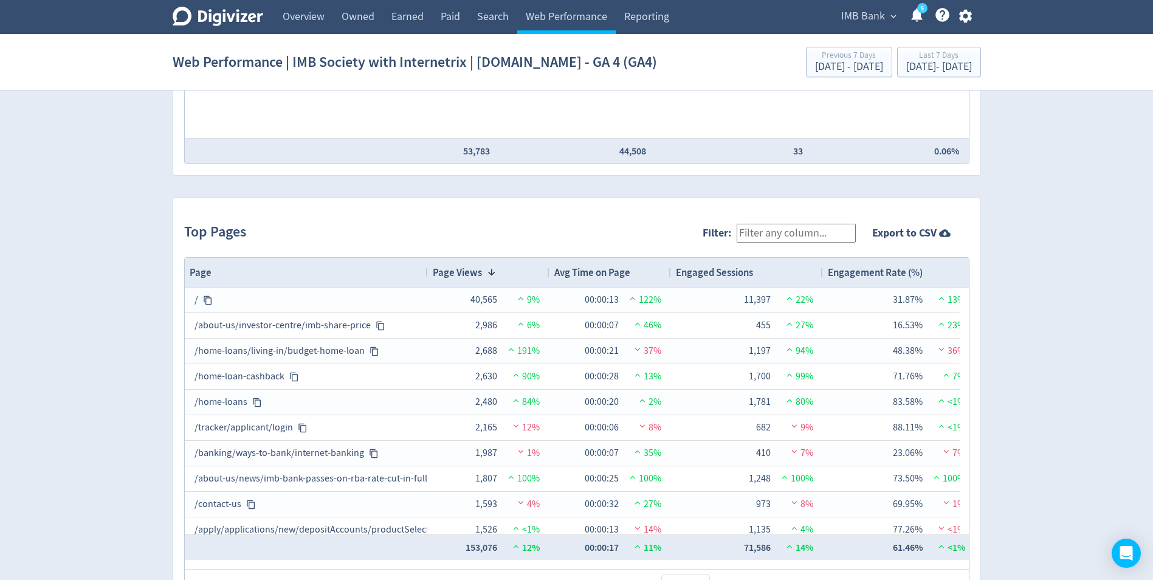
scroll to position [1154, 0]
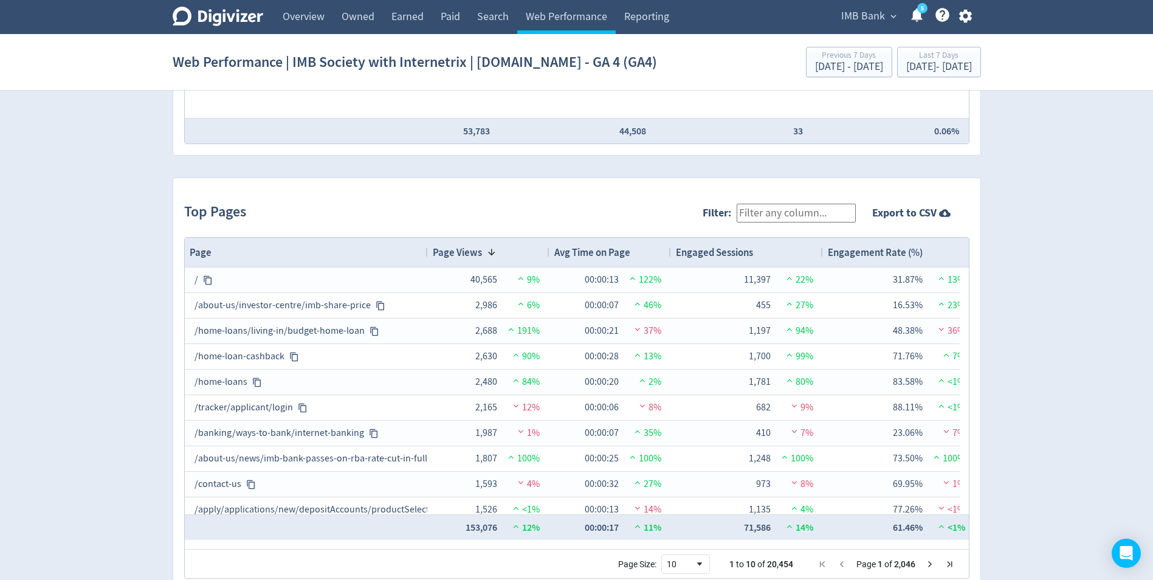
click at [777, 205] on input "Filter:" at bounding box center [795, 213] width 119 height 19
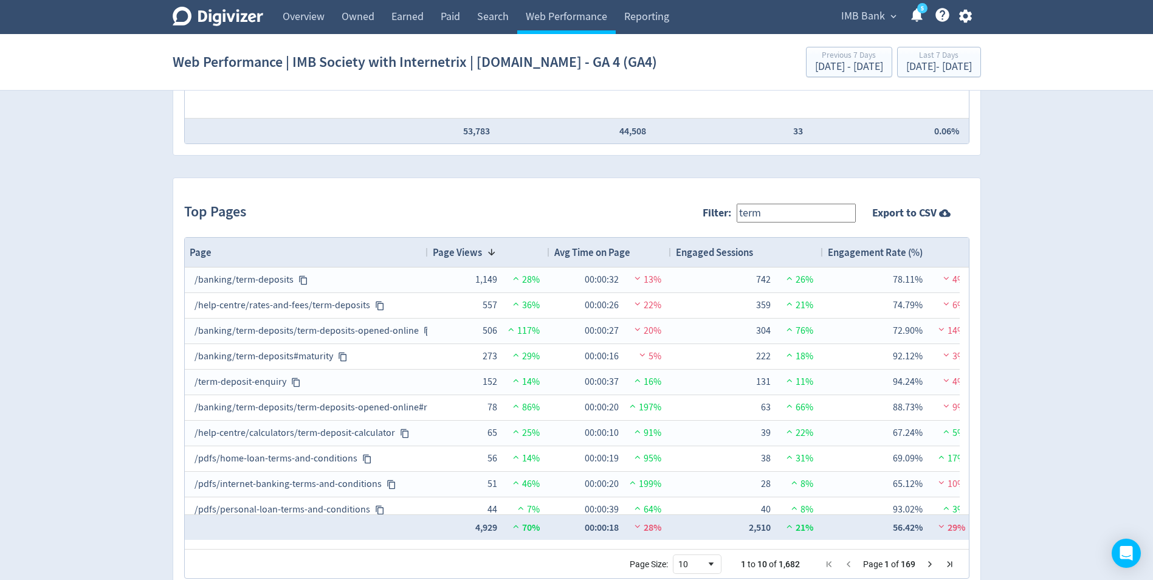
click at [792, 210] on input "term" at bounding box center [795, 213] width 119 height 19
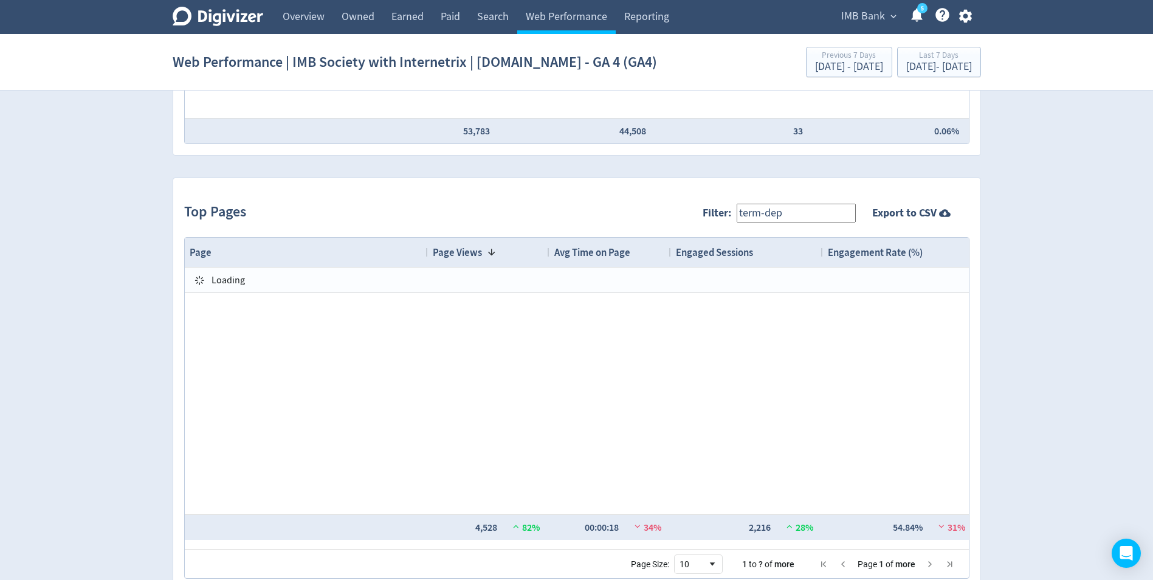
type input "term-dep"
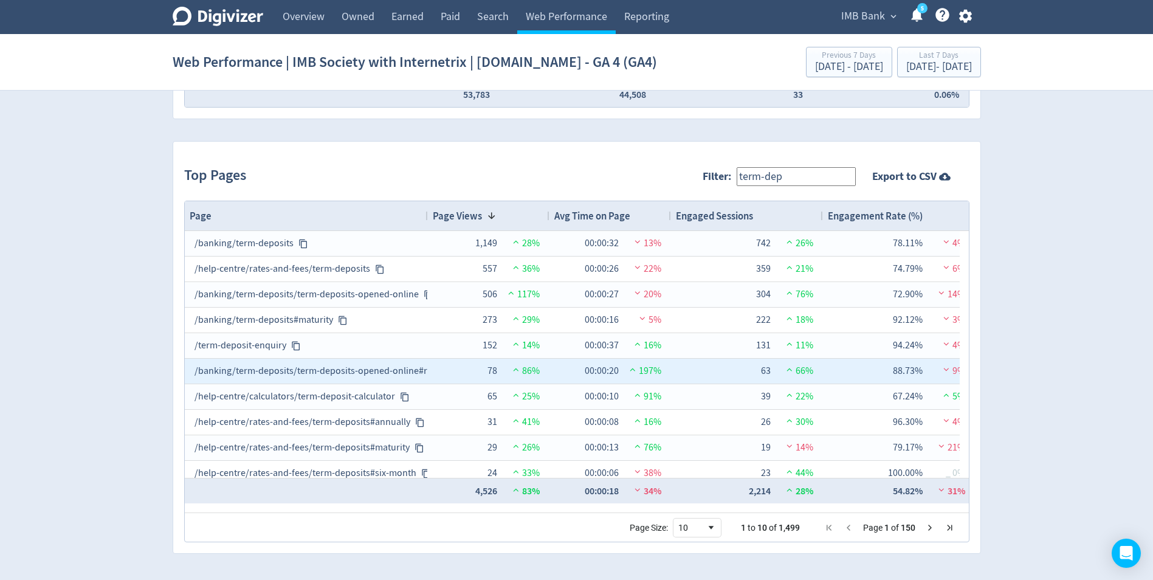
scroll to position [9, 0]
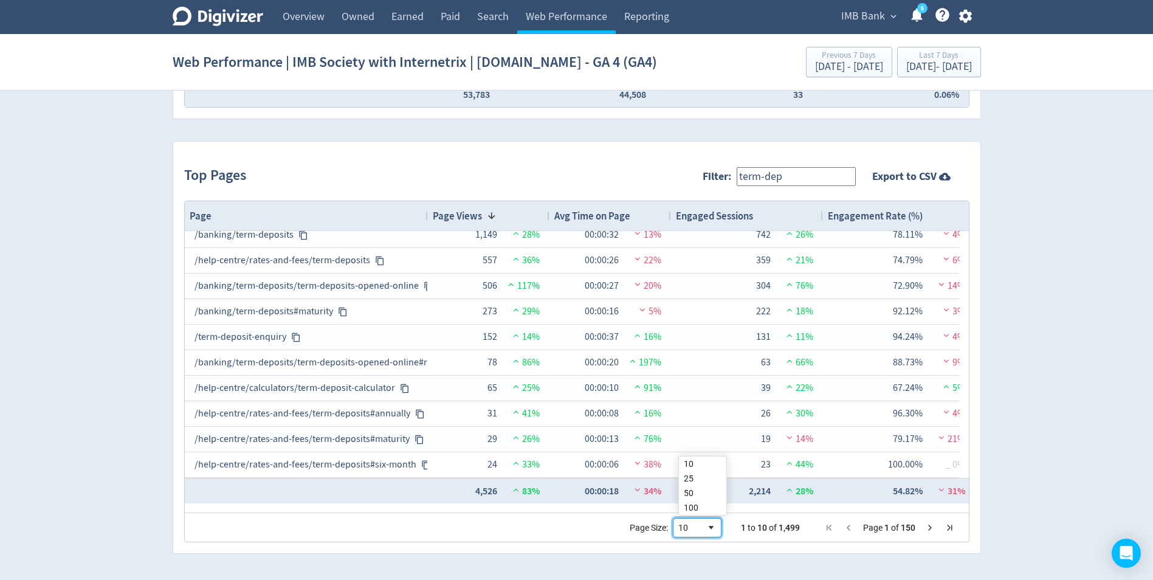
click at [714, 526] on span "Page Size" at bounding box center [711, 528] width 10 height 10
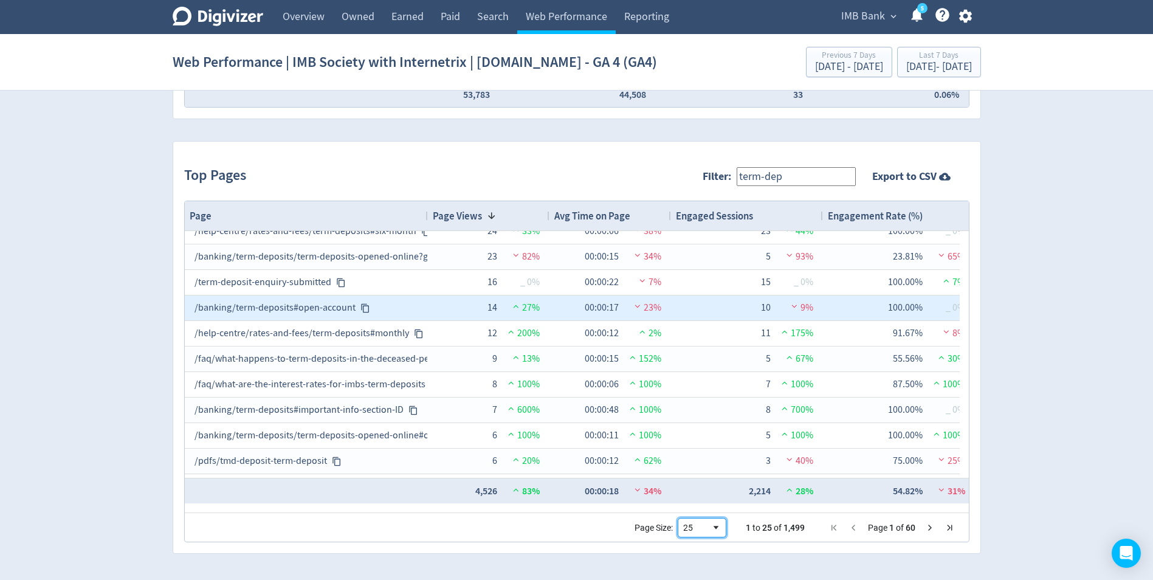
scroll to position [243, 0]
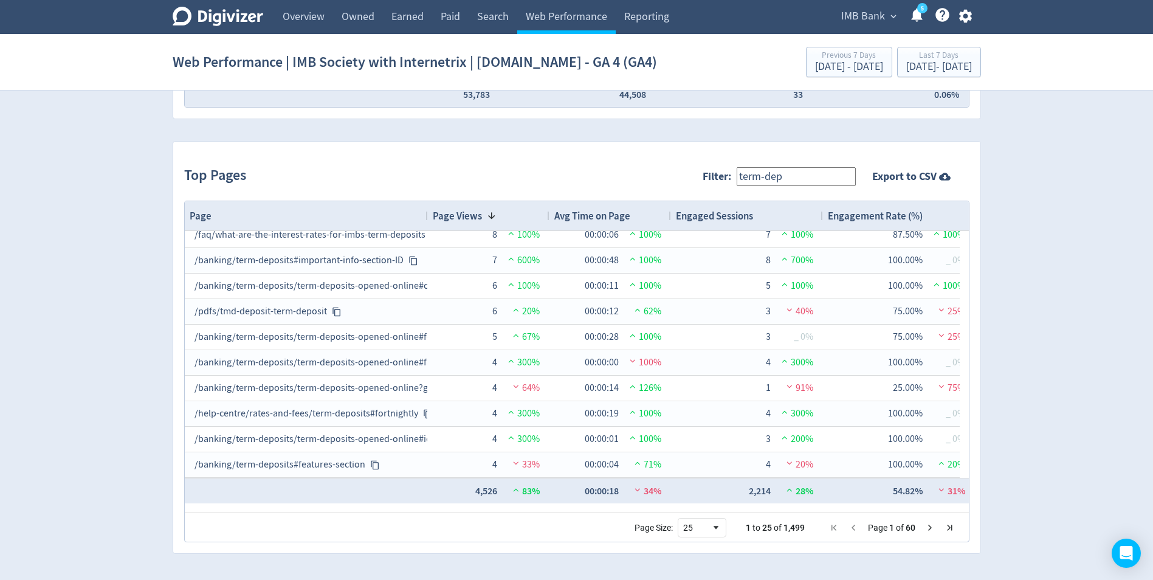
click at [720, 552] on div "Top Pages Filter: term-dep Export to CSV 1 to 25 of 1,499. Page 1 of 60 Drag he…" at bounding box center [576, 347] width 807 height 411
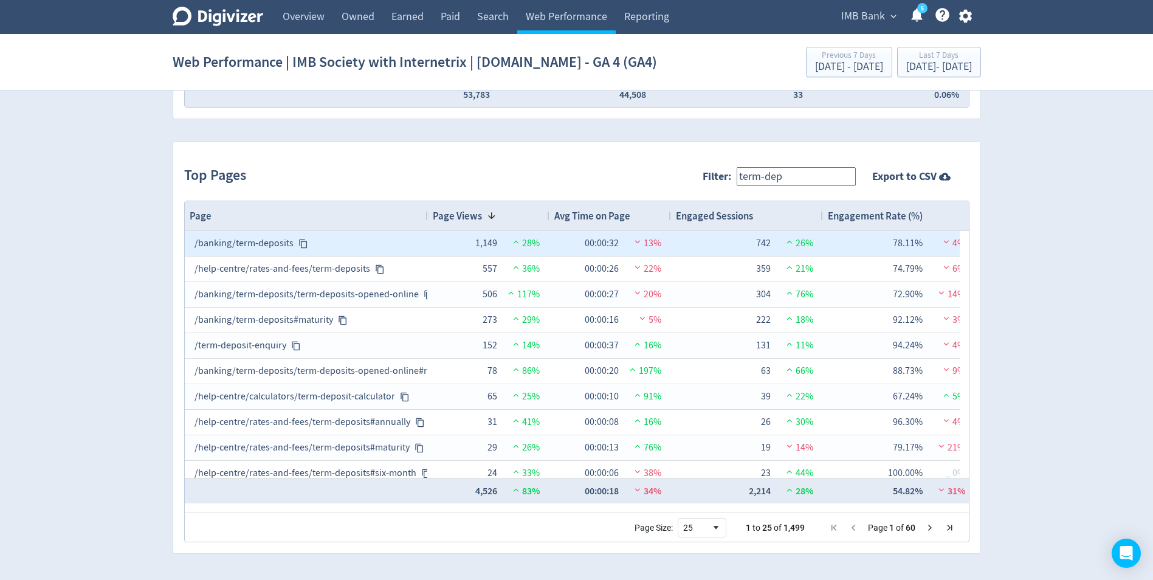
click at [301, 243] on icon at bounding box center [303, 244] width 10 height 10
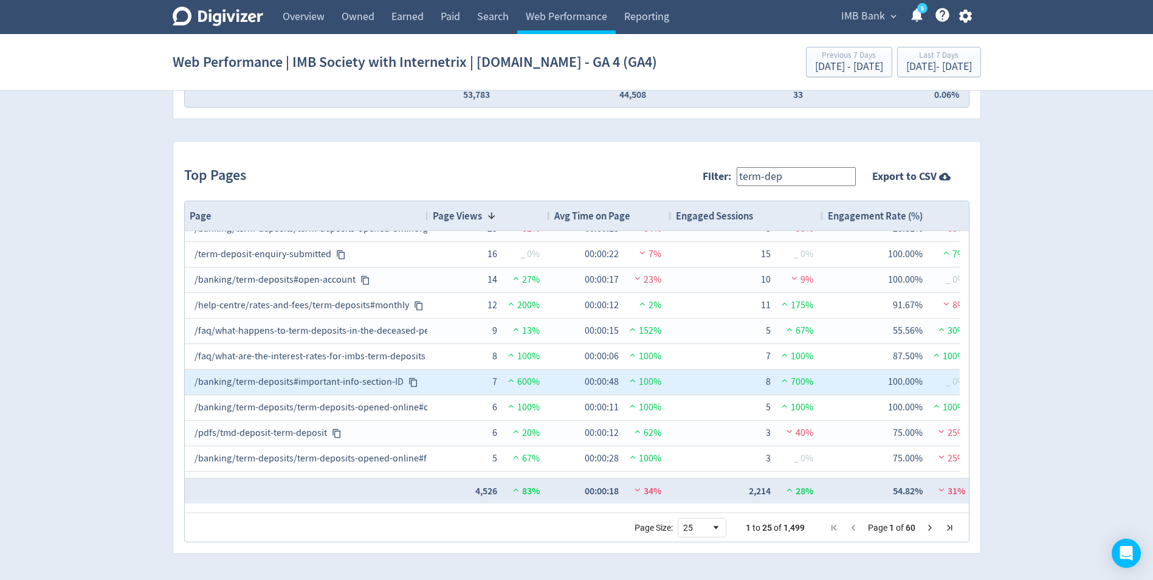
scroll to position [331, 0]
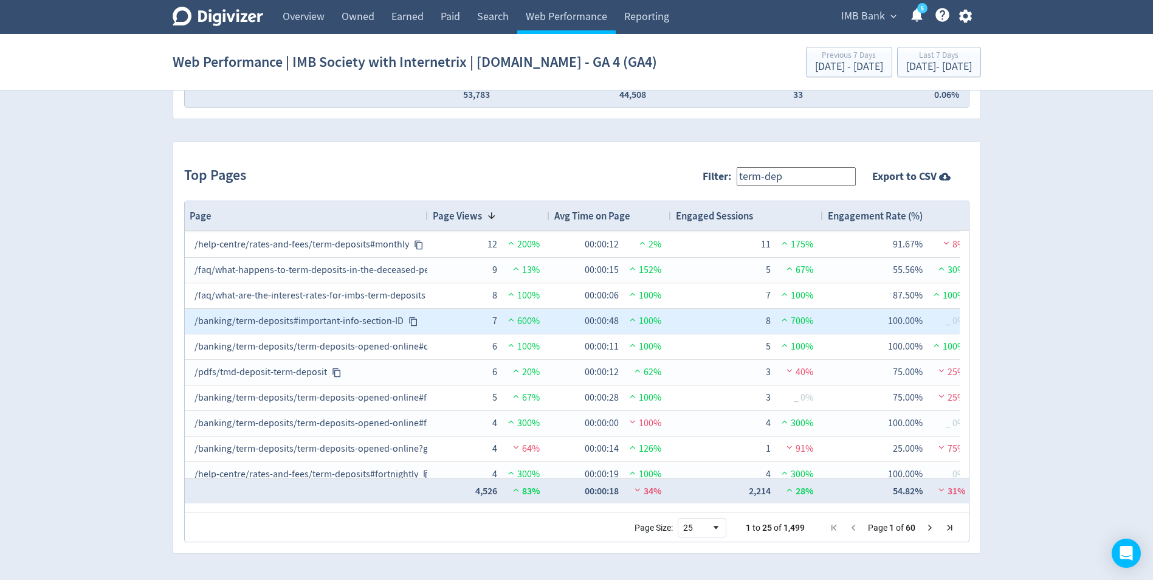
click at [411, 323] on icon at bounding box center [413, 322] width 10 height 10
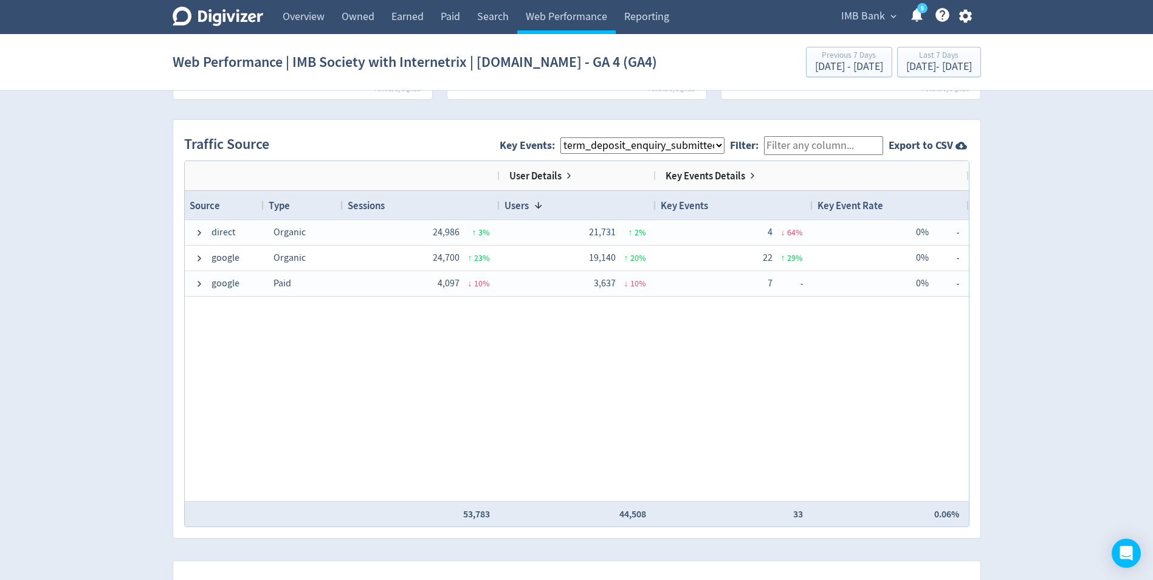
scroll to position [705, 0]
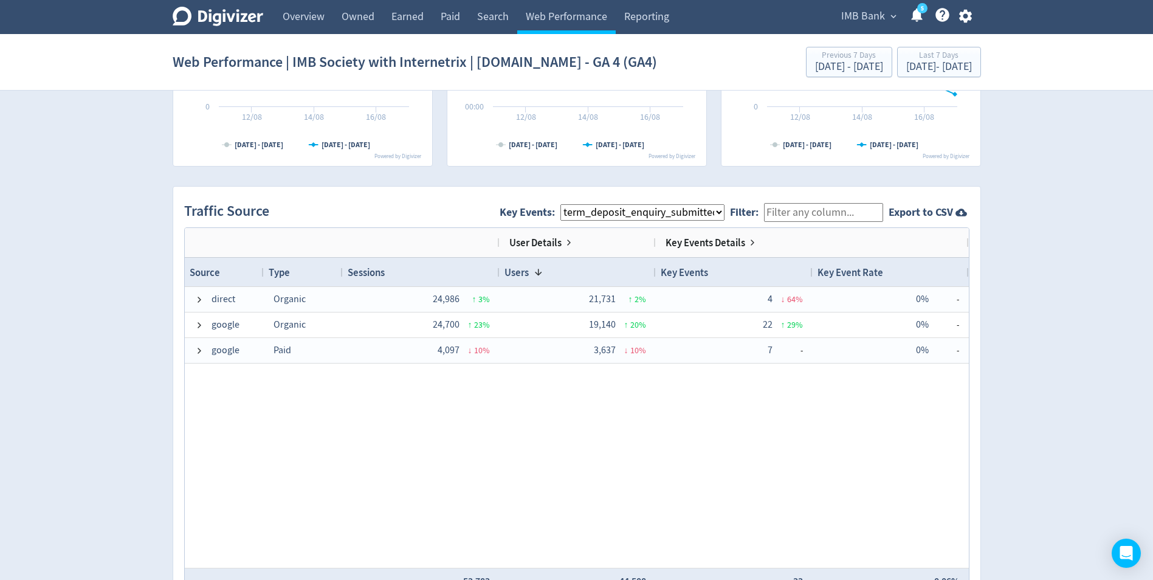
click at [622, 211] on select "All Key Events eCommerce digital_mortgage_submitted pl_apply_submitted deposit_…" at bounding box center [642, 212] width 164 height 16
select select "allGoals"
click at [570, 204] on select "All Key Events eCommerce digital_mortgage_submitted pl_apply_submitted deposit_…" at bounding box center [642, 212] width 164 height 16
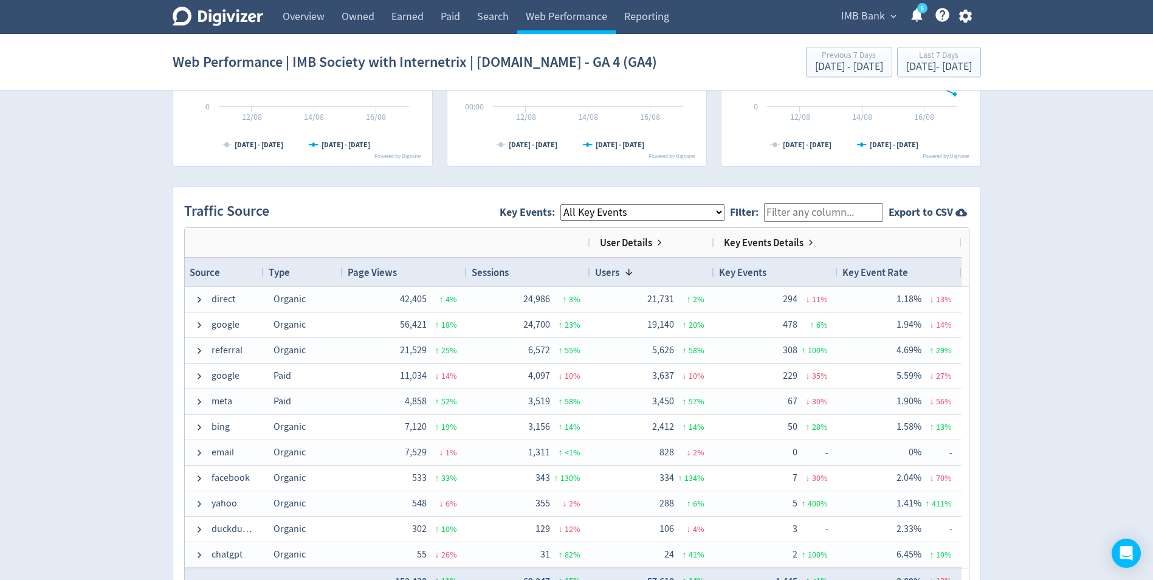
click at [789, 213] on input "Filter:" at bounding box center [823, 212] width 119 height 19
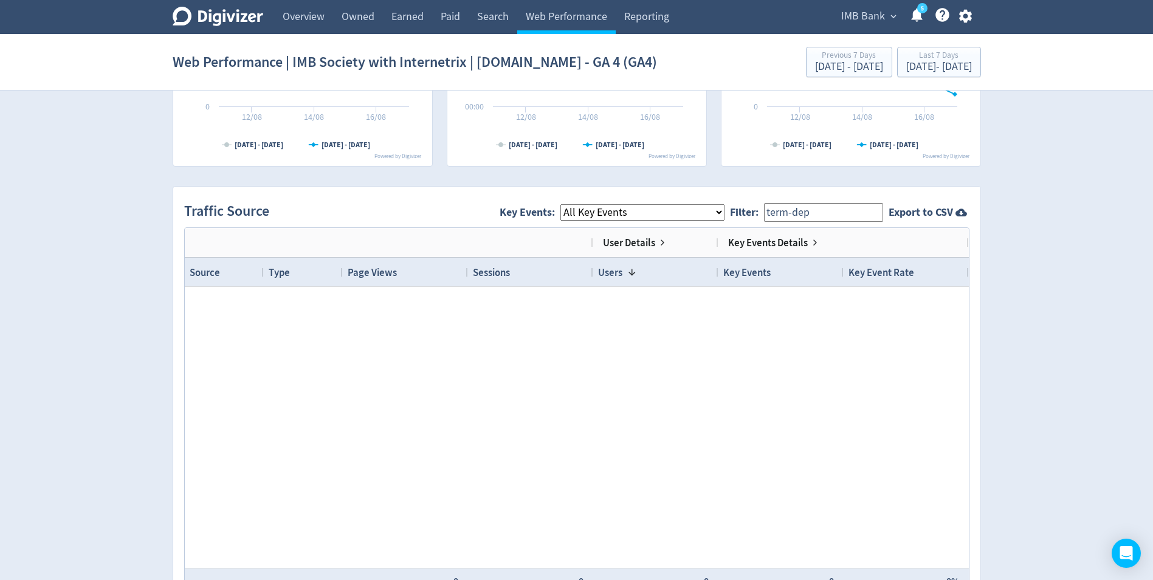
type input "term-dep"
click at [1038, 308] on div "Digivizer Logo [PERSON_NAME] Logo Overview Owned Earned Paid Search Web Perform…" at bounding box center [576, 180] width 1153 height 1771
drag, startPoint x: 846, startPoint y: 217, endPoint x: 733, endPoint y: 210, distance: 113.9
click at [733, 210] on div "Key Events: All Key Events eCommerce digital_mortgage_submitted pl_apply_submit…" at bounding box center [693, 212] width 389 height 30
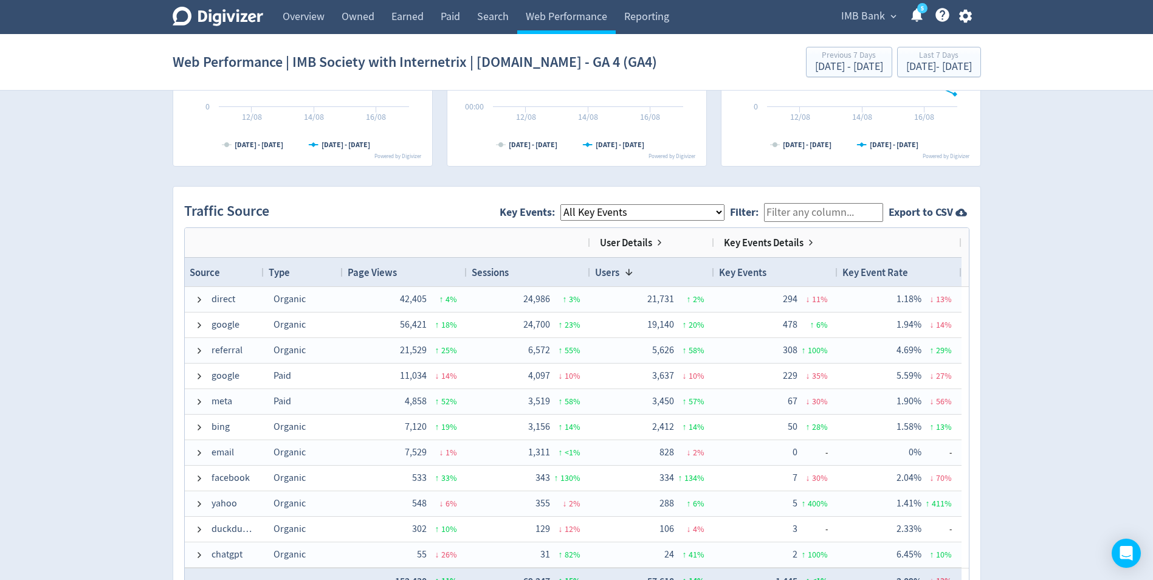
click at [123, 318] on div "Digivizer Logo [PERSON_NAME] Logo Overview Owned Earned Paid Search Web Perform…" at bounding box center [576, 180] width 1153 height 1771
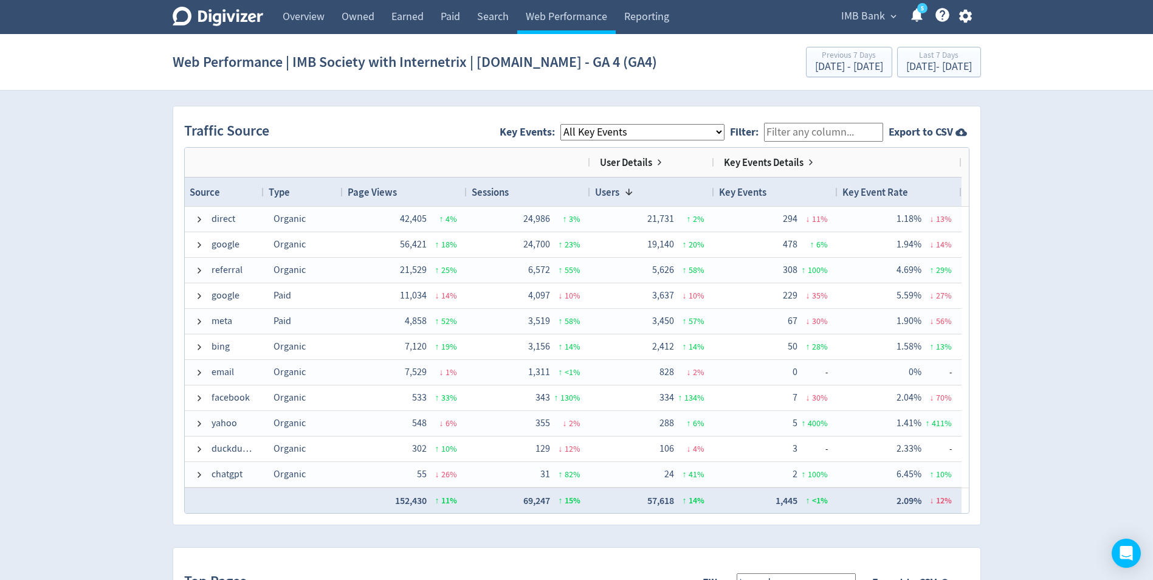
scroll to position [790, 0]
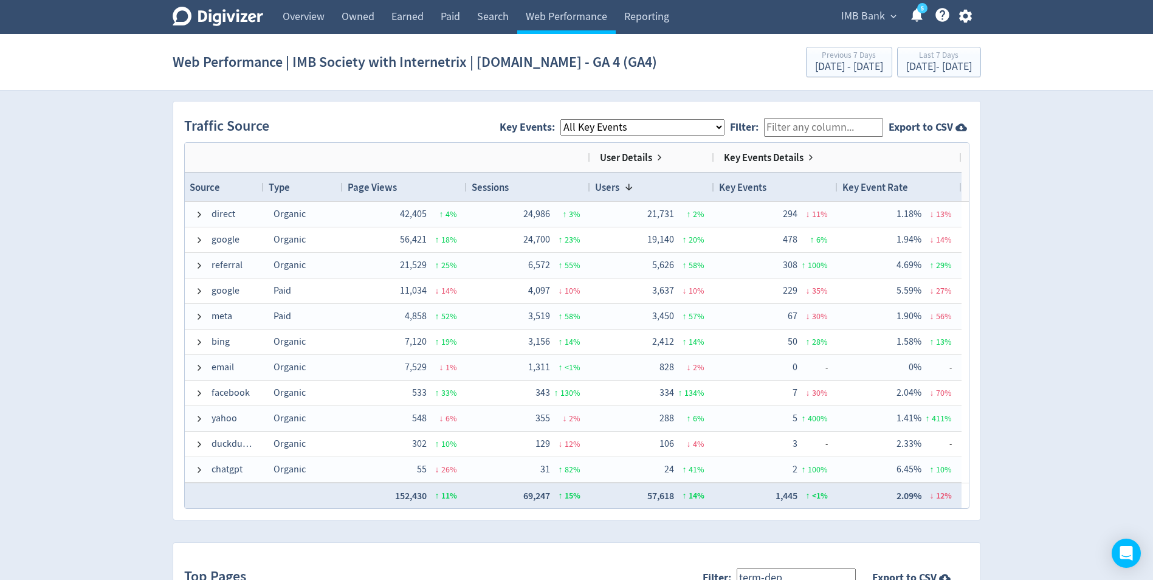
click at [602, 131] on select "All Key Events eCommerce digital_mortgage_submitted pl_apply_submitted deposit_…" at bounding box center [642, 127] width 164 height 16
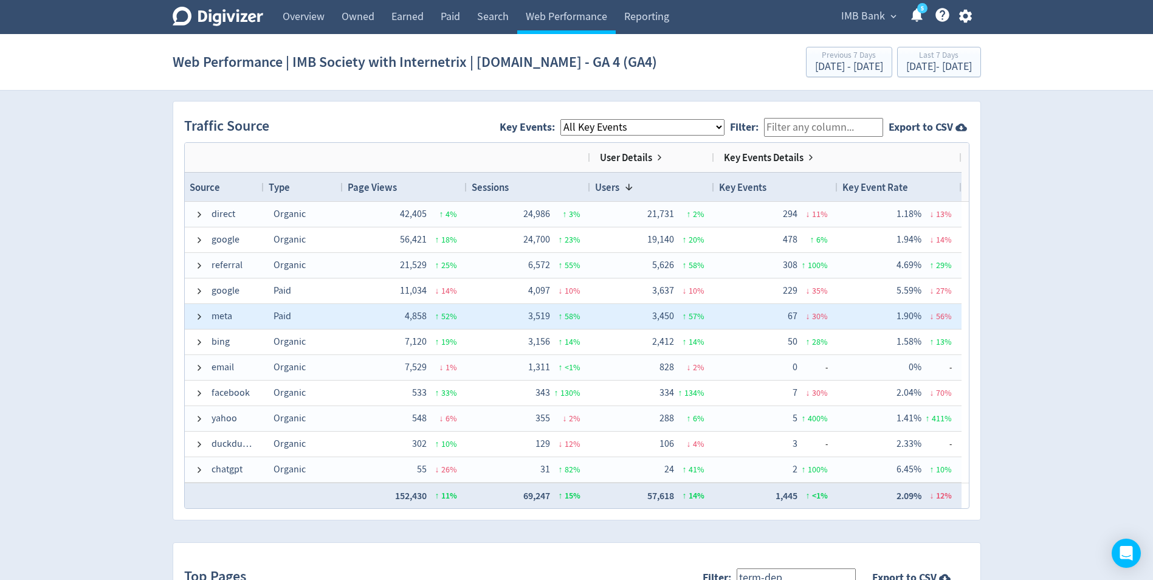
select select "term_deposit_enquiry_submitted"
click at [570, 119] on select "All Key Events eCommerce digital_mortgage_submitted pl_apply_submitted deposit_…" at bounding box center [642, 127] width 164 height 16
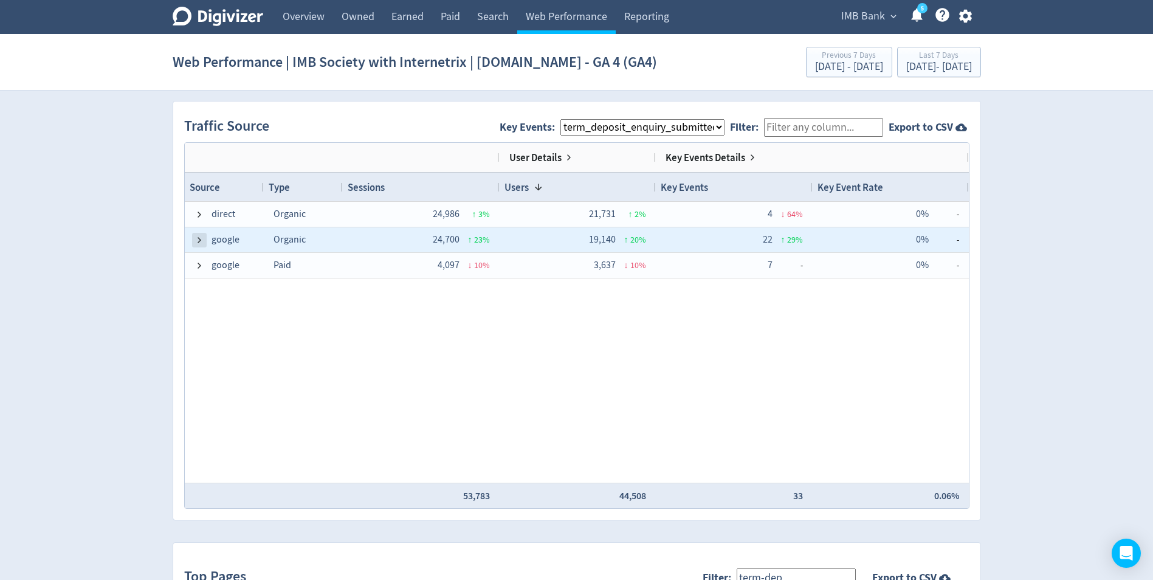
click at [195, 241] on span at bounding box center [199, 240] width 10 height 10
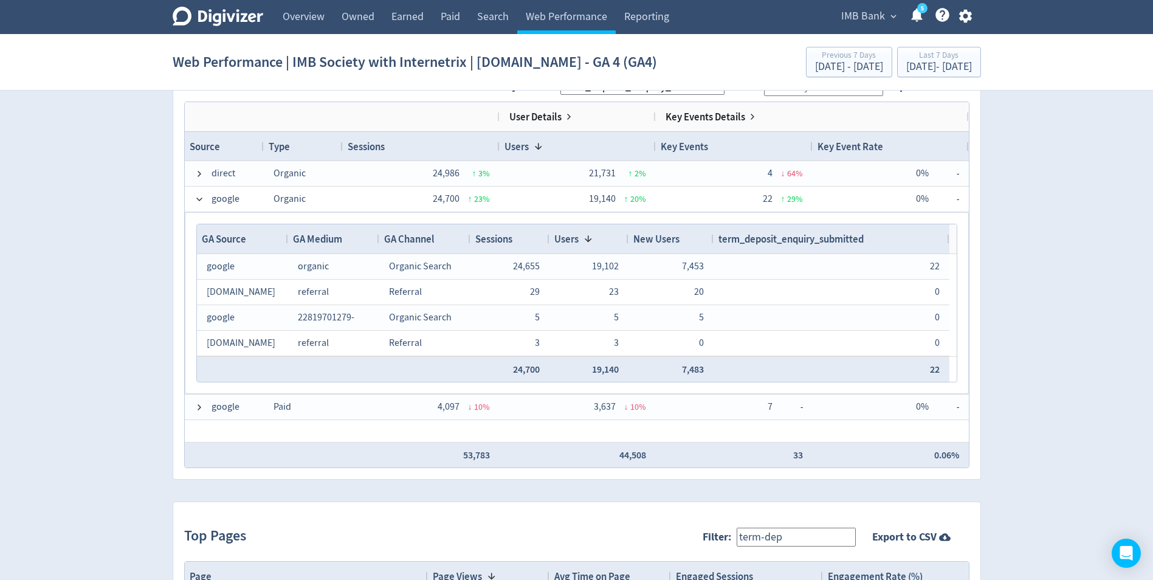
scroll to position [851, 0]
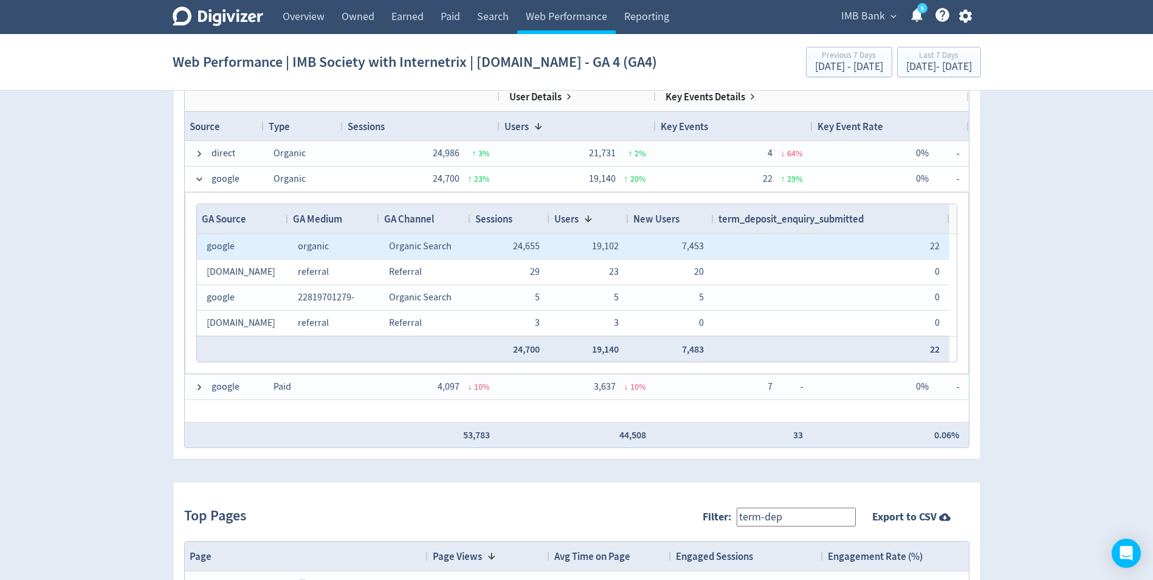
click at [341, 247] on div "organic" at bounding box center [334, 247] width 72 height 24
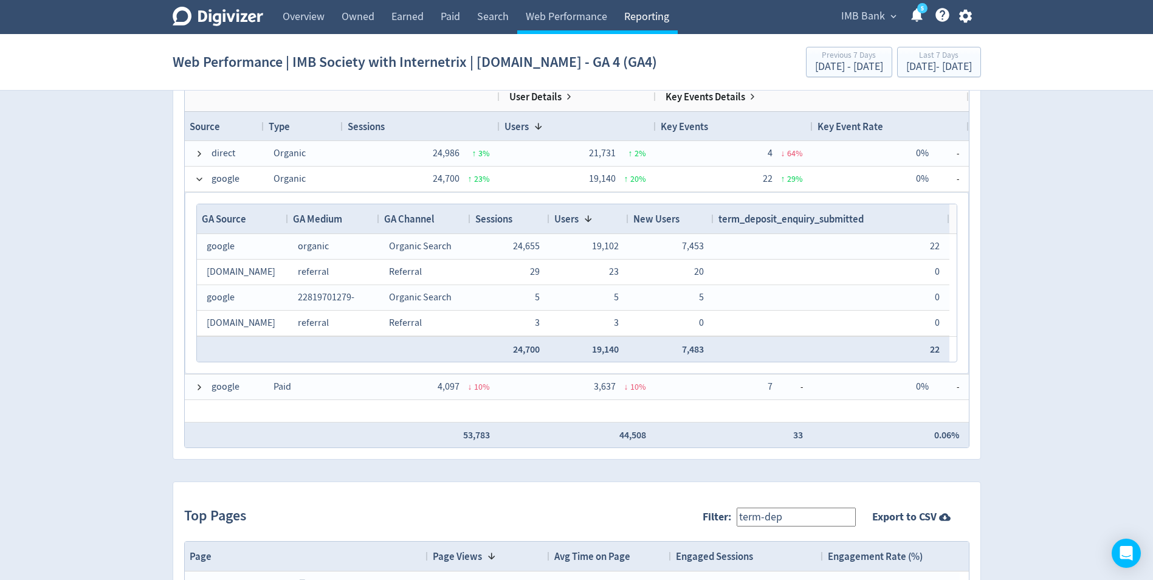
click at [646, 18] on link "Reporting" at bounding box center [647, 17] width 62 height 34
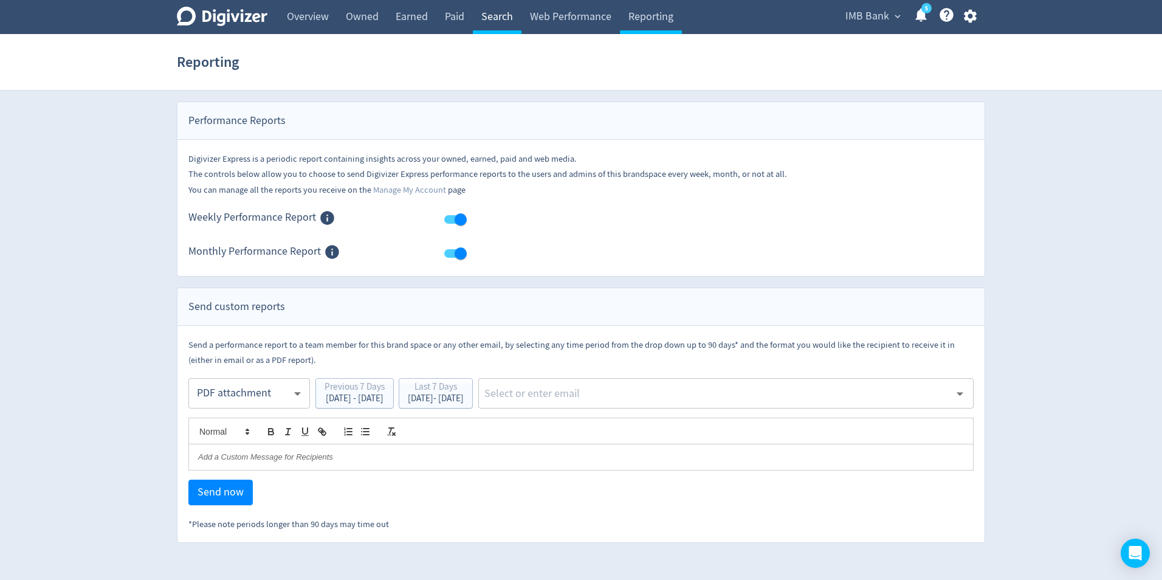
click at [479, 17] on link "Search" at bounding box center [497, 17] width 49 height 34
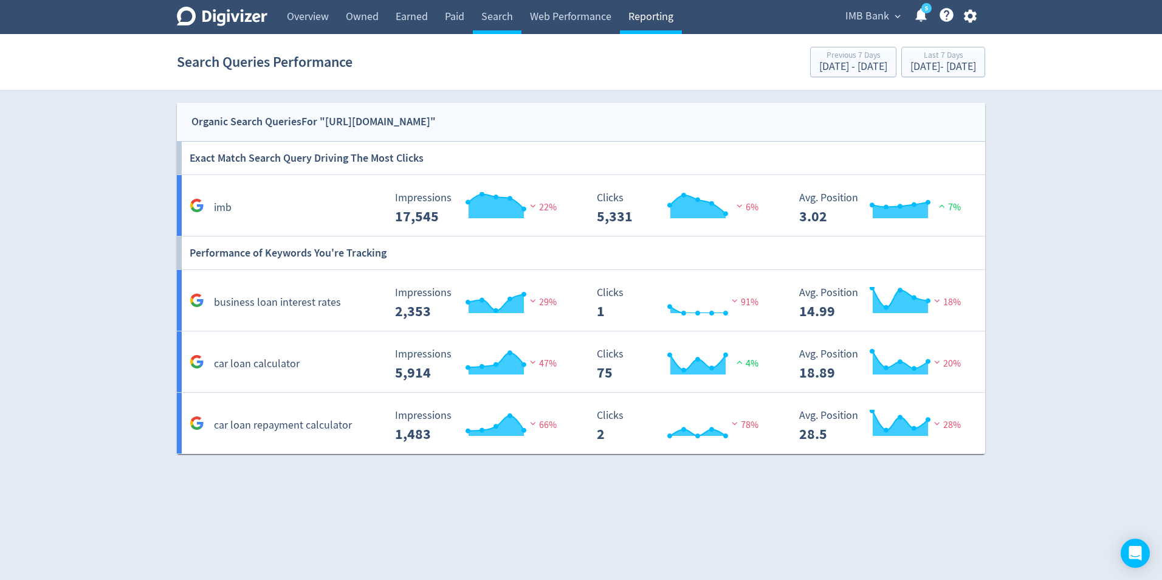
click at [655, 21] on link "Reporting" at bounding box center [651, 17] width 62 height 34
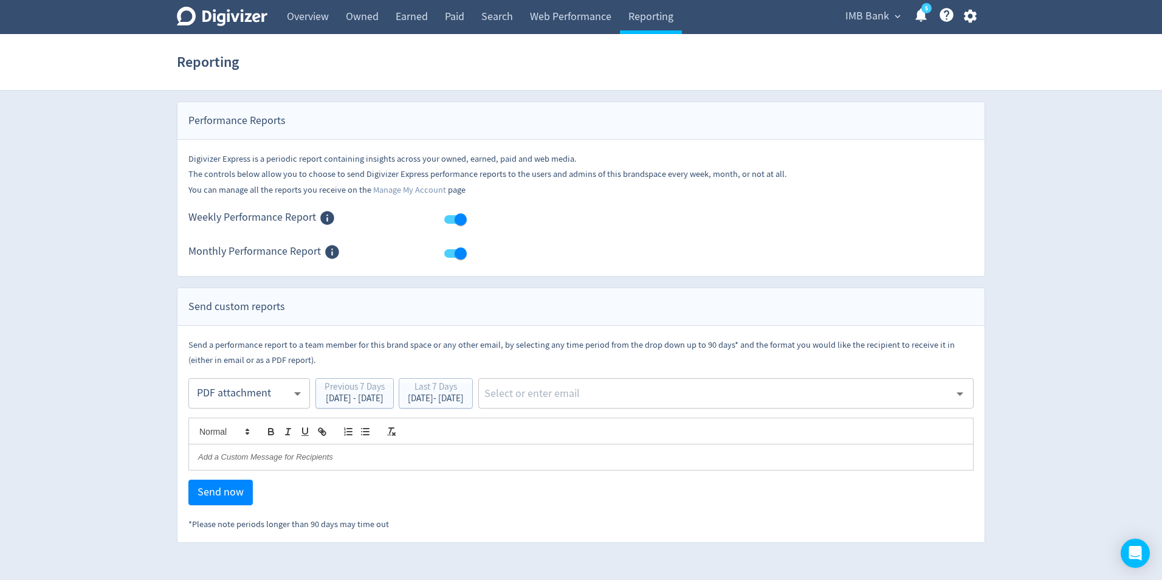
click at [230, 391] on body "Digivizer Logo [PERSON_NAME] Logo Overview Owned Earned Paid Search Web Perform…" at bounding box center [581, 271] width 1162 height 543
click at [141, 360] on div at bounding box center [581, 290] width 1162 height 580
click at [454, 18] on link "Paid" at bounding box center [454, 17] width 36 height 34
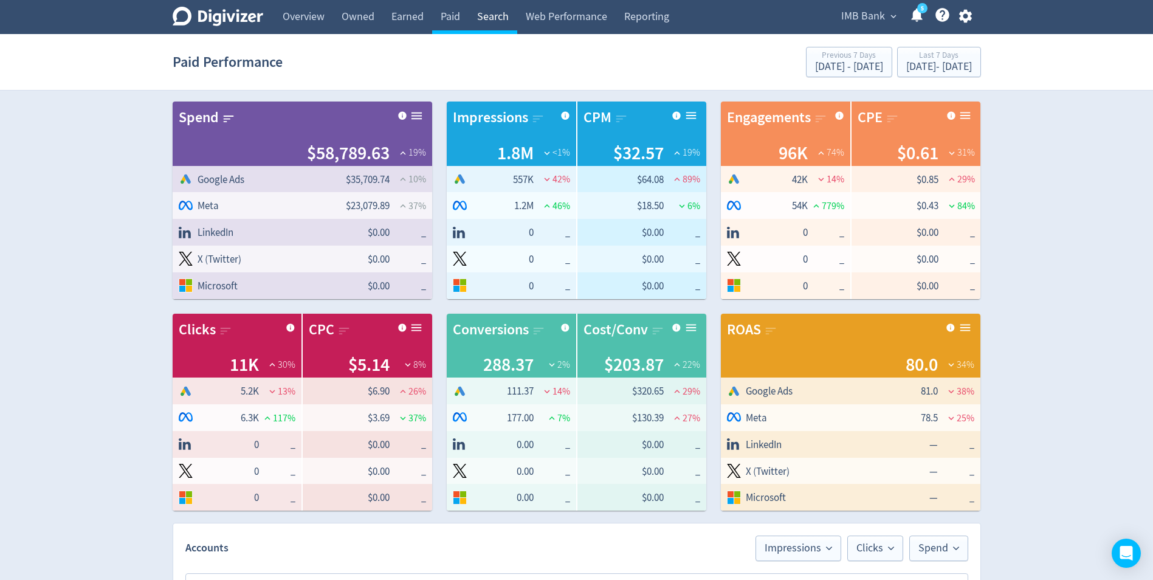
click at [488, 14] on link "Search" at bounding box center [492, 17] width 49 height 34
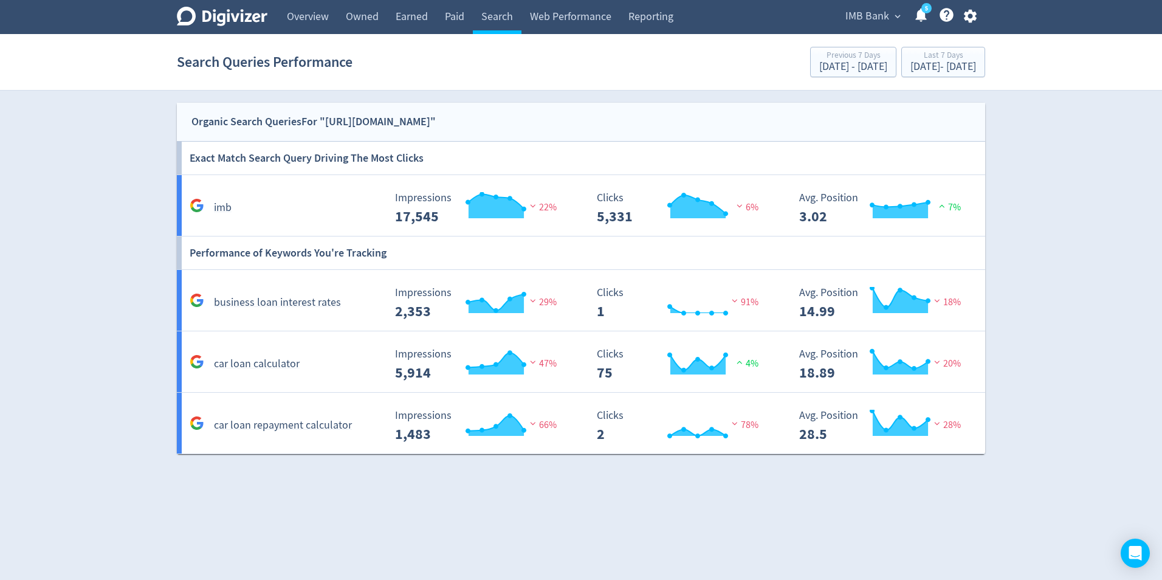
click at [973, 21] on icon "button" at bounding box center [970, 16] width 16 height 16
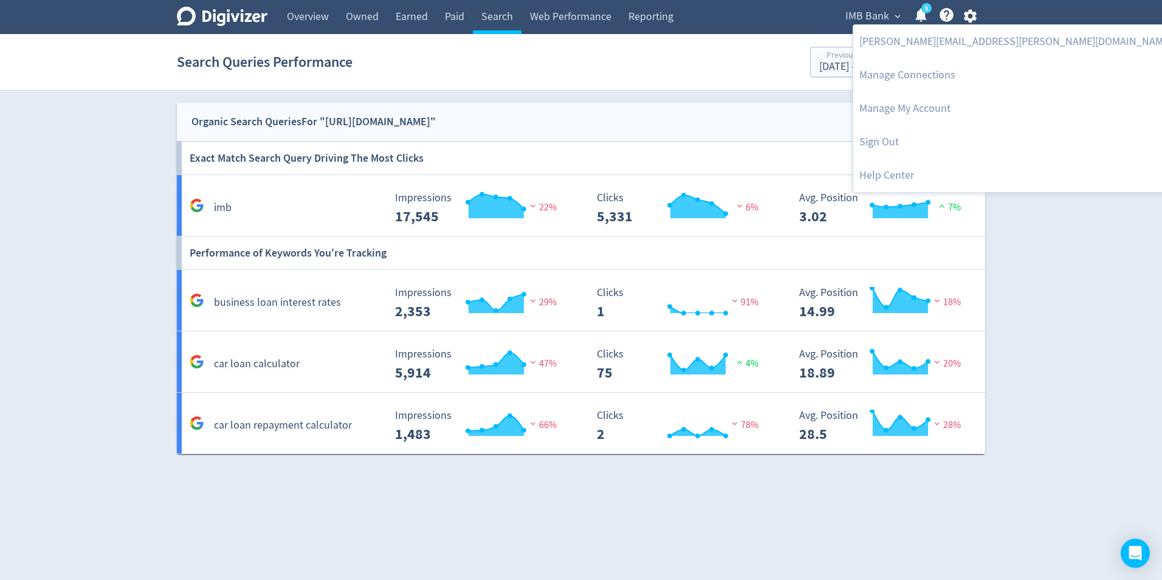
click at [1050, 304] on div at bounding box center [581, 290] width 1162 height 580
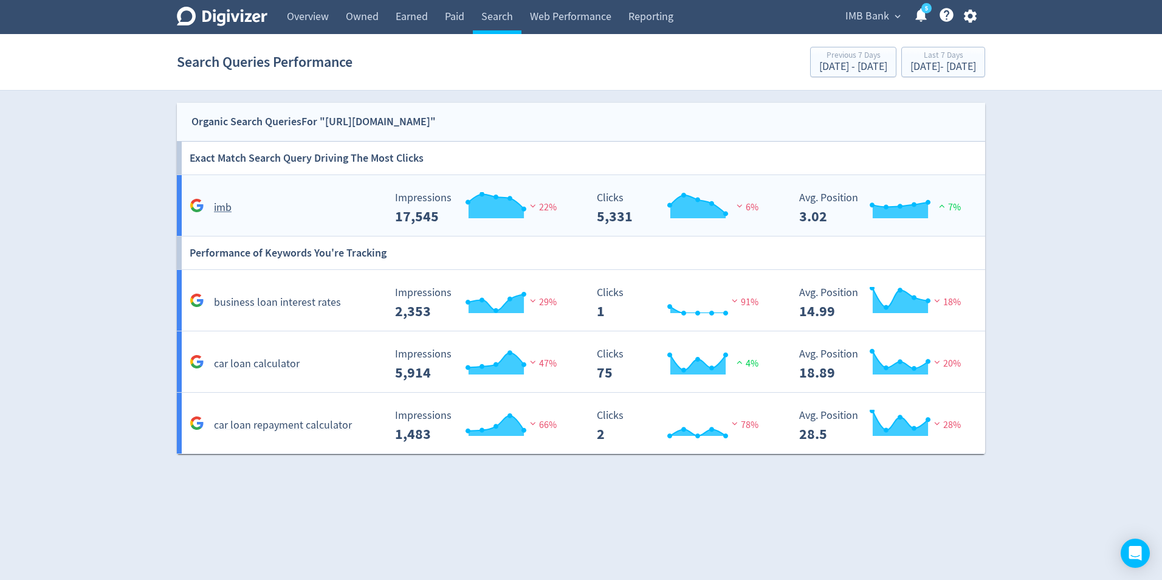
click at [269, 210] on div "imb" at bounding box center [285, 207] width 197 height 19
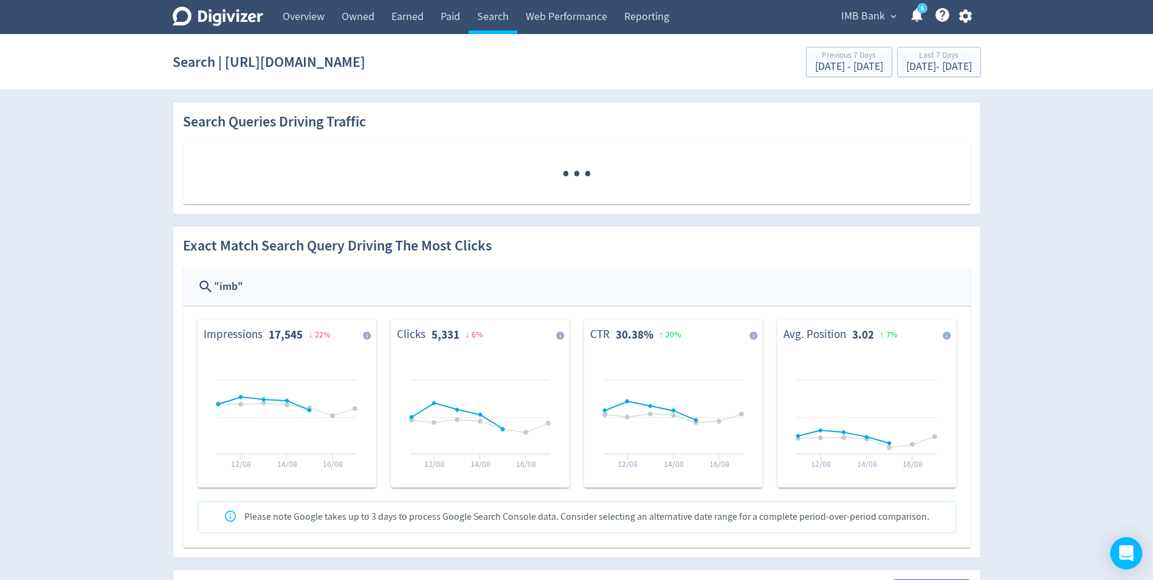
click at [1131, 558] on icon "Open Intercom Messenger" at bounding box center [1126, 553] width 14 height 16
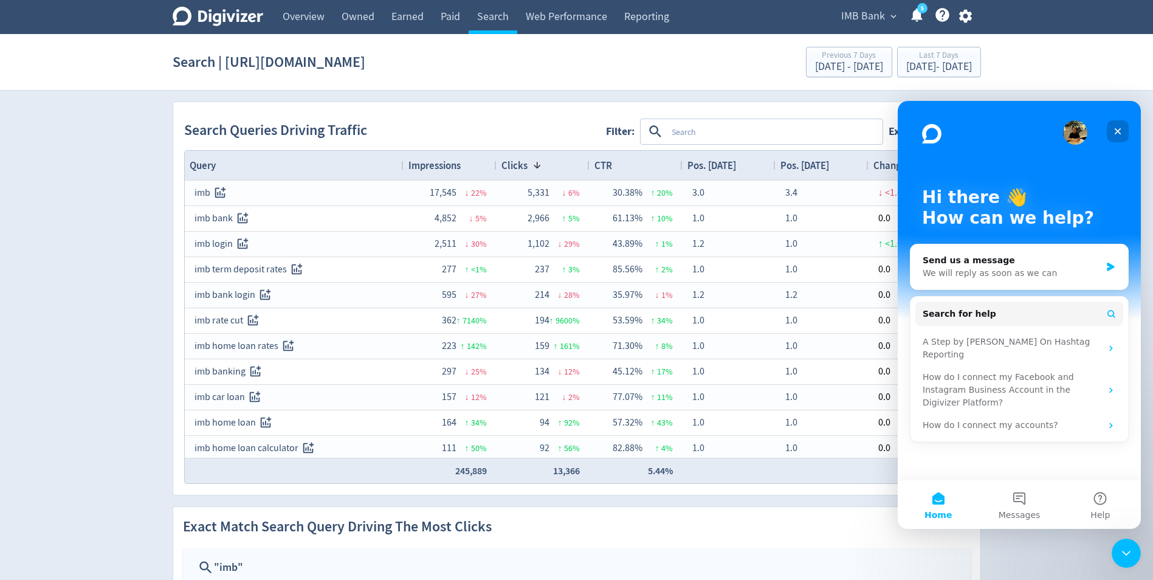
click at [1120, 128] on icon "Close" at bounding box center [1118, 131] width 10 height 10
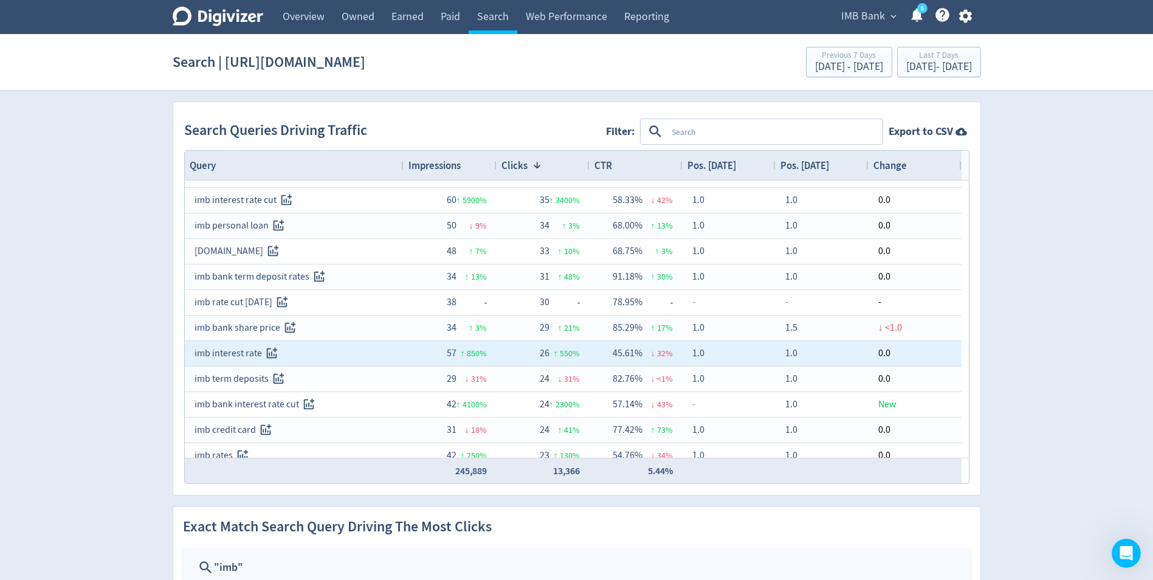
scroll to position [608, 0]
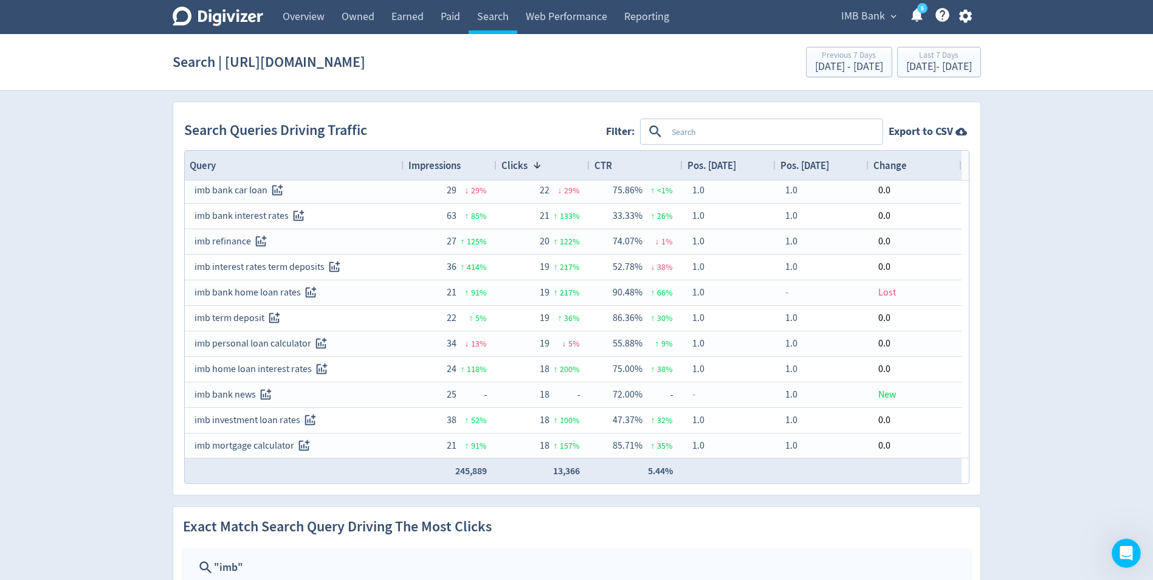
click at [680, 134] on textarea at bounding box center [774, 131] width 214 height 22
type textarea "term"
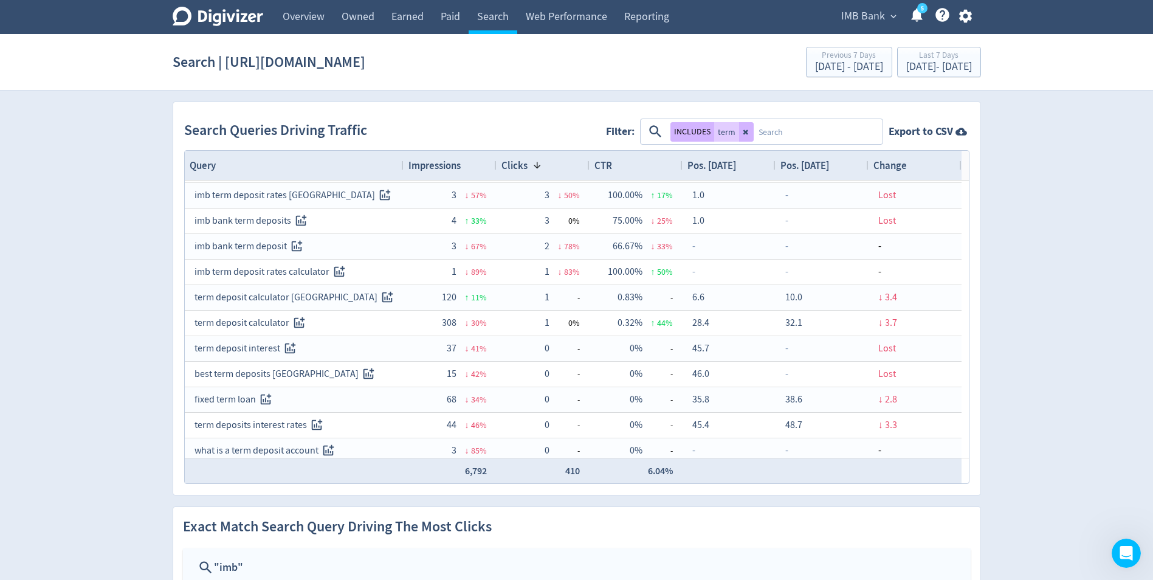
click at [777, 128] on textarea at bounding box center [817, 131] width 128 height 22
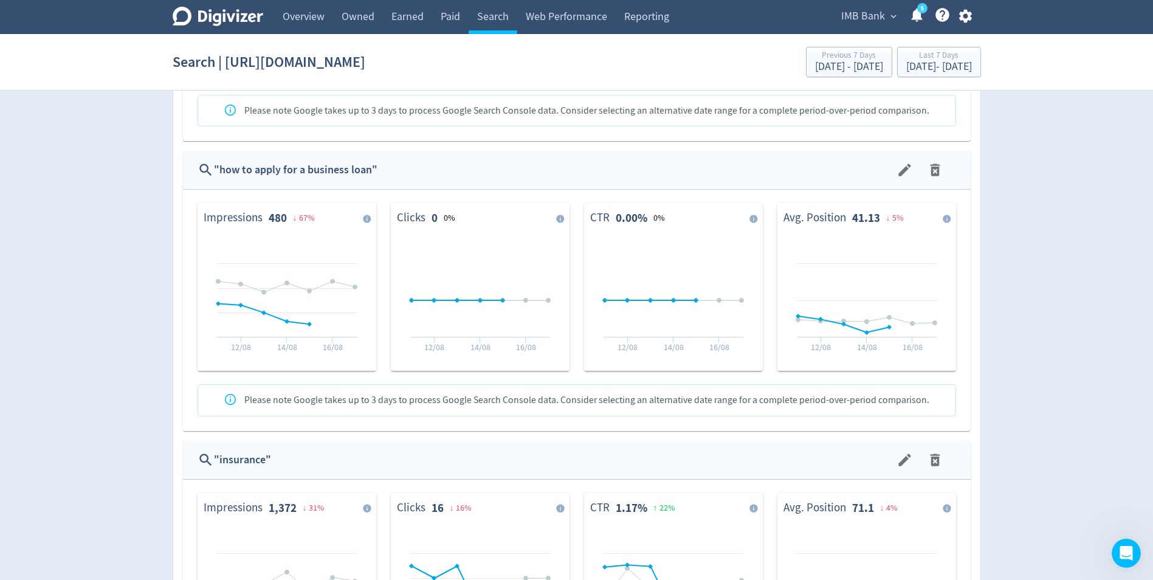
click at [368, 168] on div "" how to apply for a business loan "" at bounding box center [554, 170] width 681 height 18
click at [436, 168] on div "" how to apply for a business loan "" at bounding box center [554, 170] width 681 height 18
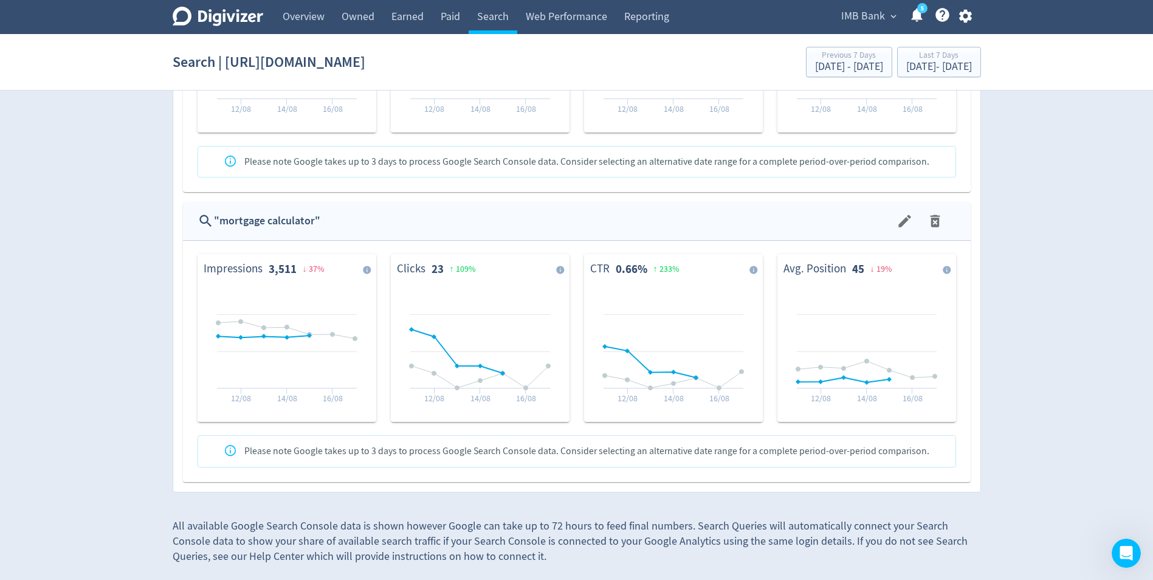
drag, startPoint x: 1154, startPoint y: 236, endPoint x: 17, endPoint y: 1, distance: 1161.0
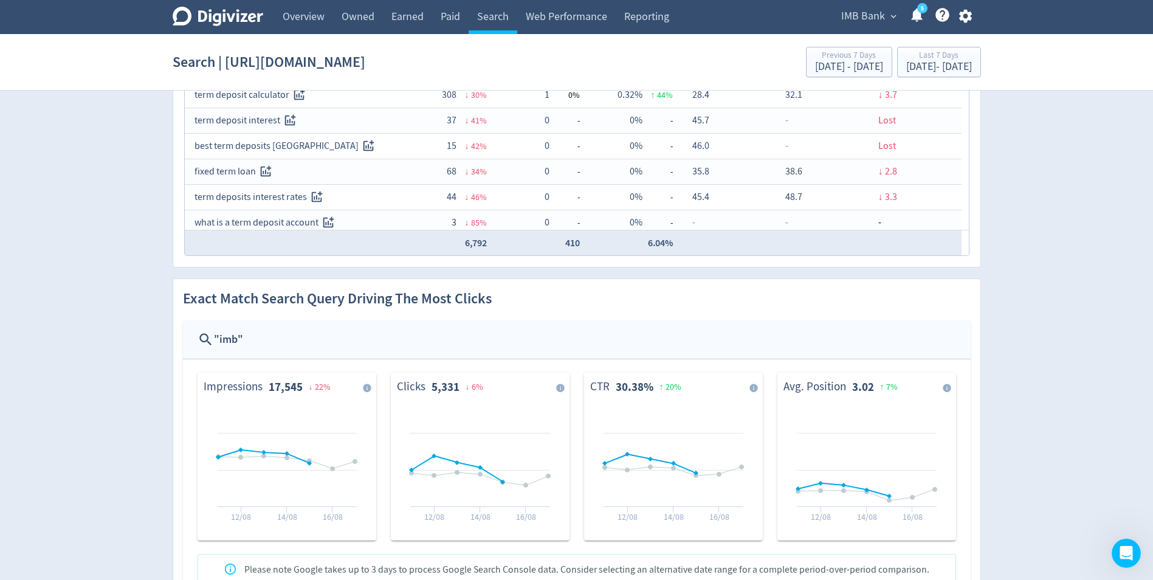
scroll to position [304, 0]
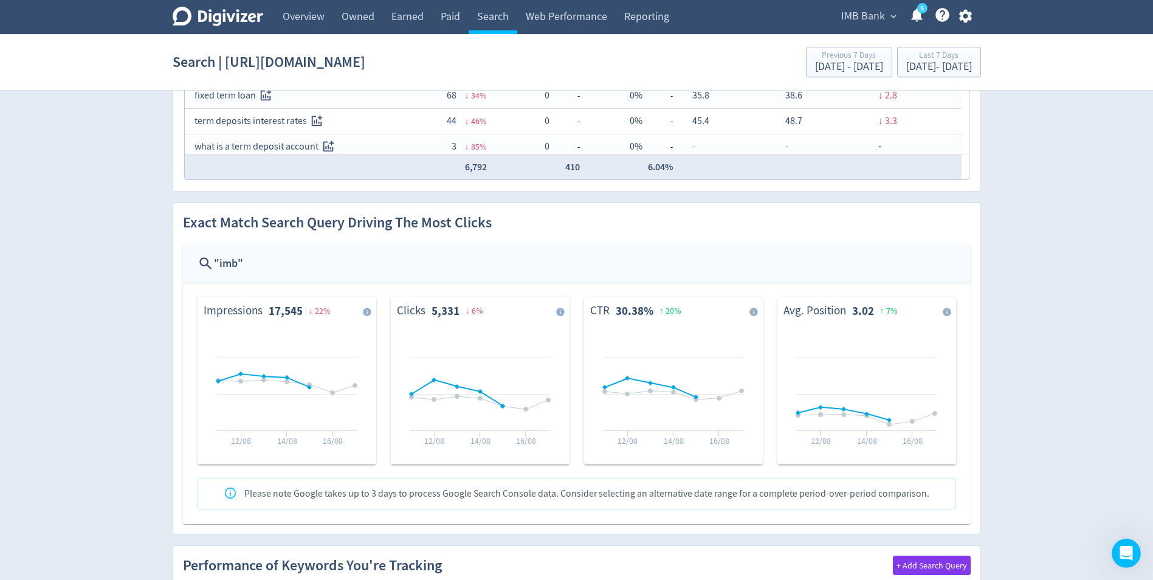
click at [232, 264] on div "" imb "" at bounding box center [585, 264] width 742 height 18
click at [257, 261] on div "" imb "" at bounding box center [585, 264] width 742 height 18
click at [204, 263] on icon at bounding box center [205, 263] width 16 height 16
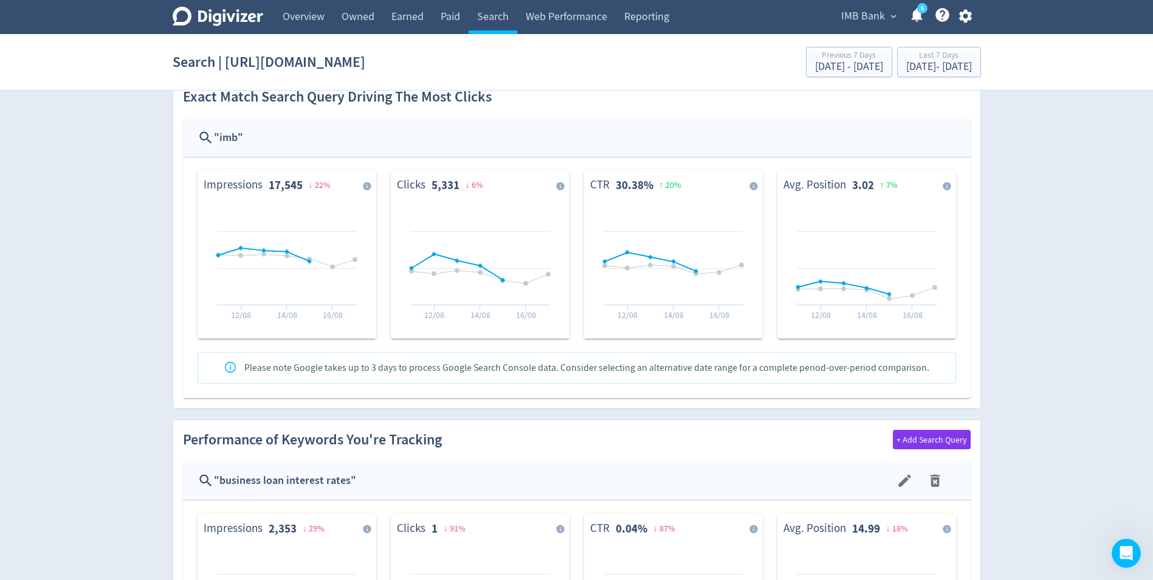
scroll to position [608, 0]
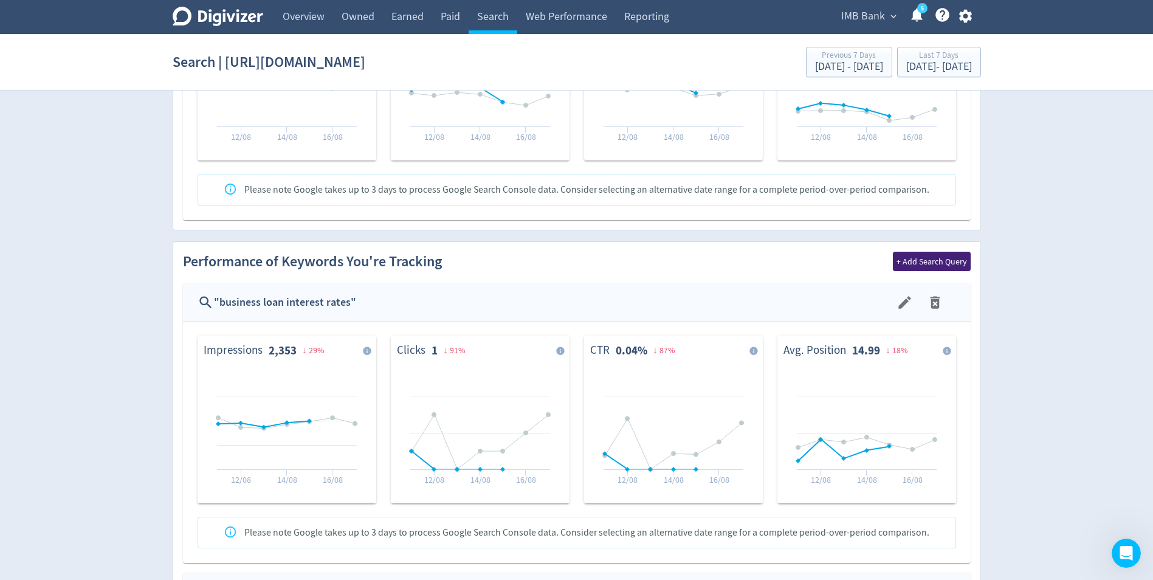
click at [922, 259] on span "+ Add Search Query" at bounding box center [931, 261] width 70 height 9
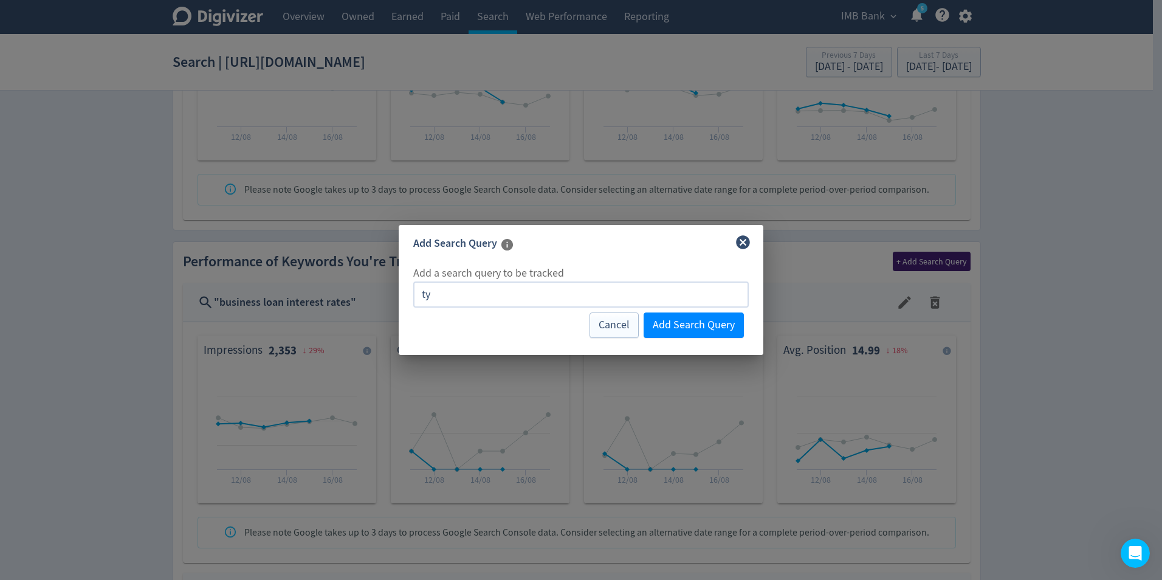
type input "t"
type input "term deposit"
click at [734, 320] on span "Add Search Query" at bounding box center [694, 325] width 82 height 11
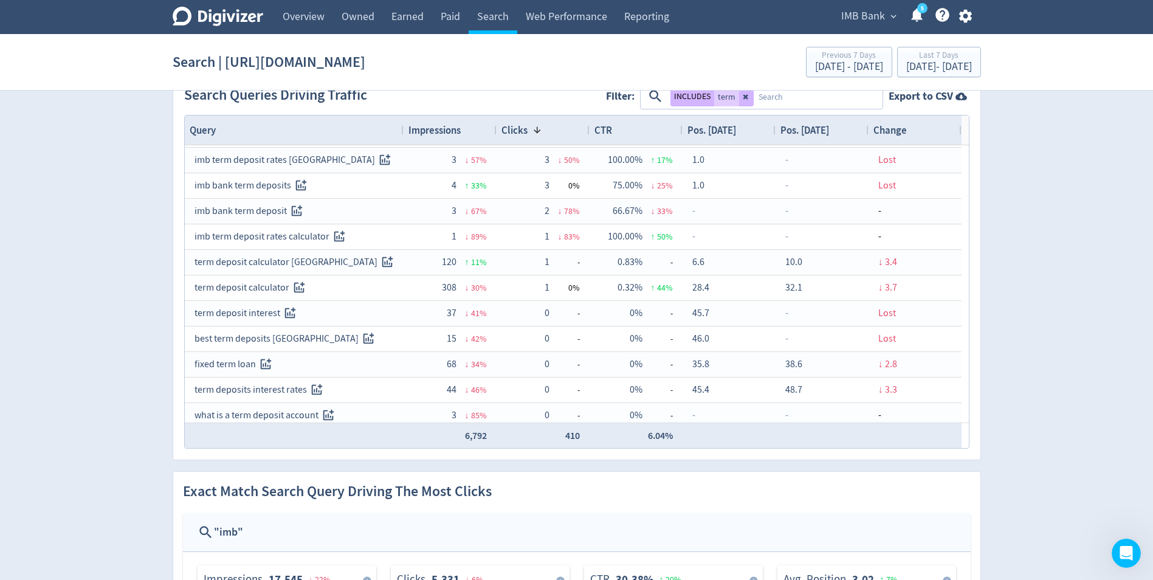
scroll to position [0, 0]
